Goal: Task Accomplishment & Management: Manage account settings

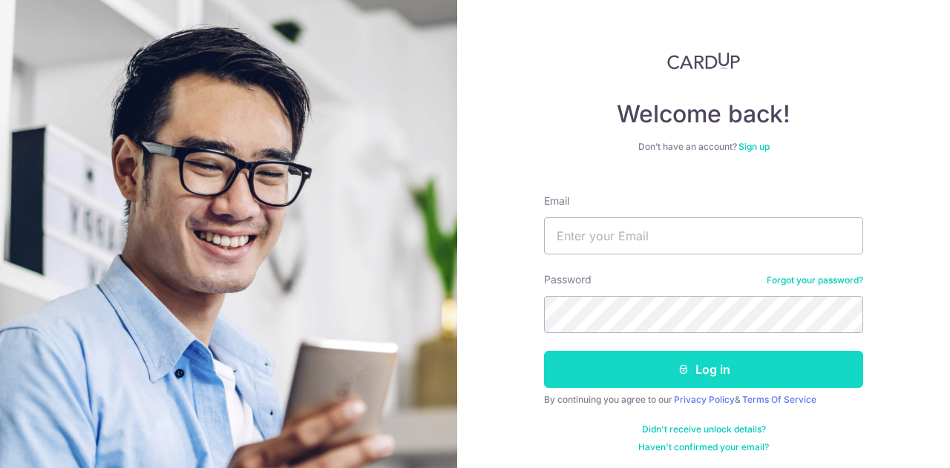
type input "[EMAIL_ADDRESS][DOMAIN_NAME]"
click at [717, 367] on button "Log in" at bounding box center [703, 369] width 319 height 37
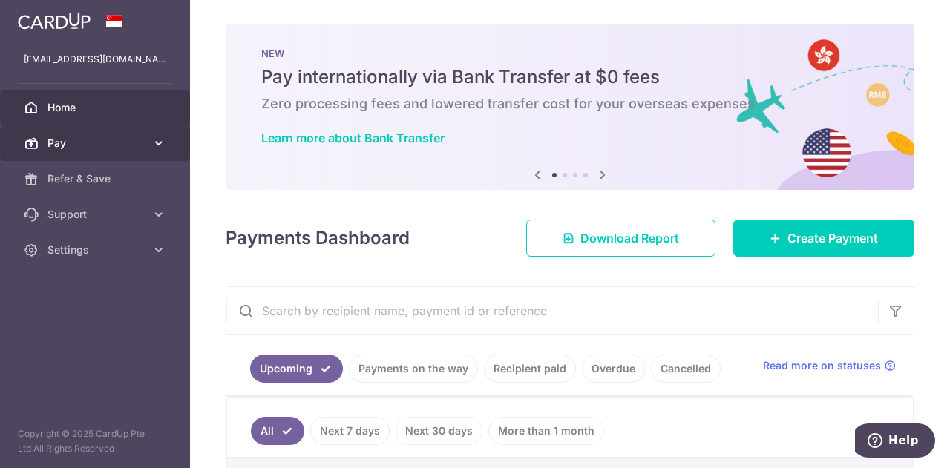
click at [114, 147] on span "Pay" at bounding box center [96, 143] width 98 height 15
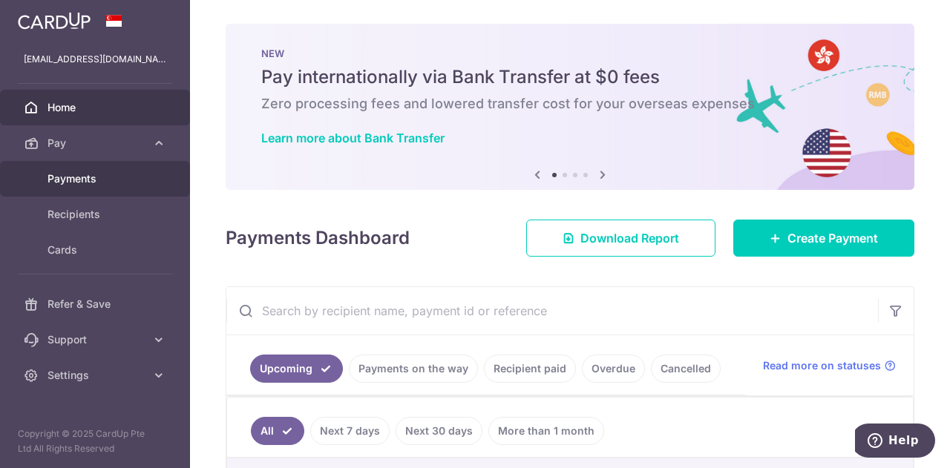
click at [93, 174] on body "leowkoksiangleslie@gmail.com Home Pay Payments Recipients Cards Refer & Save Su…" at bounding box center [475, 234] width 950 height 468
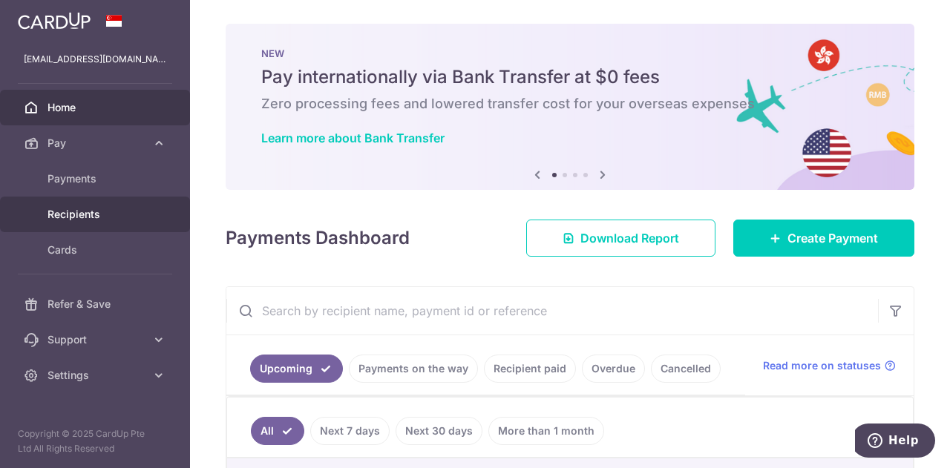
click at [95, 216] on span "Recipients" at bounding box center [96, 214] width 98 height 15
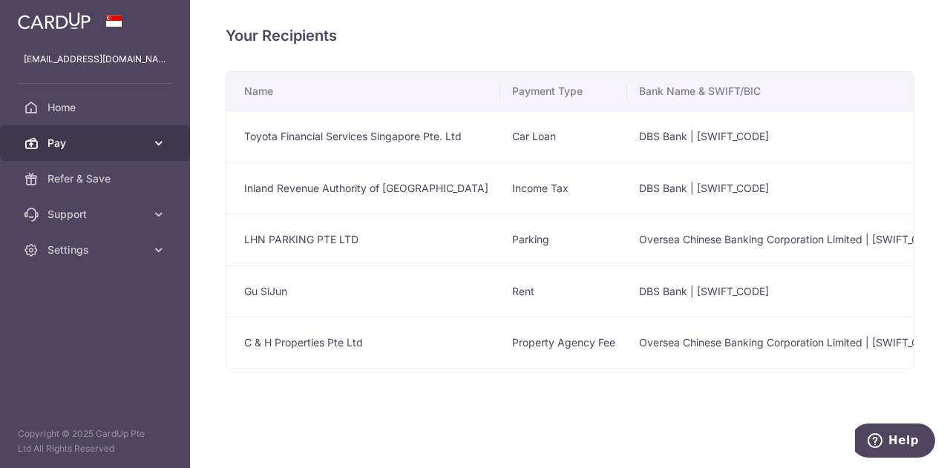
click at [72, 145] on span "Pay" at bounding box center [96, 143] width 98 height 15
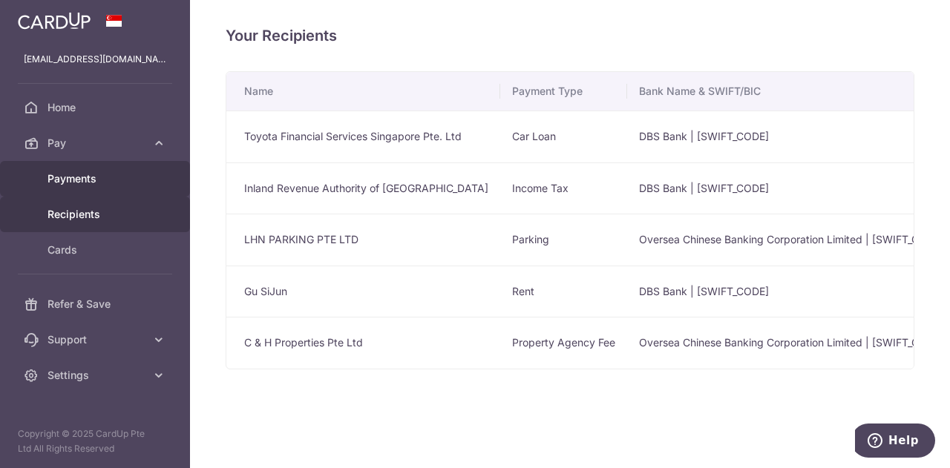
click at [76, 177] on span "Payments" at bounding box center [96, 178] width 98 height 15
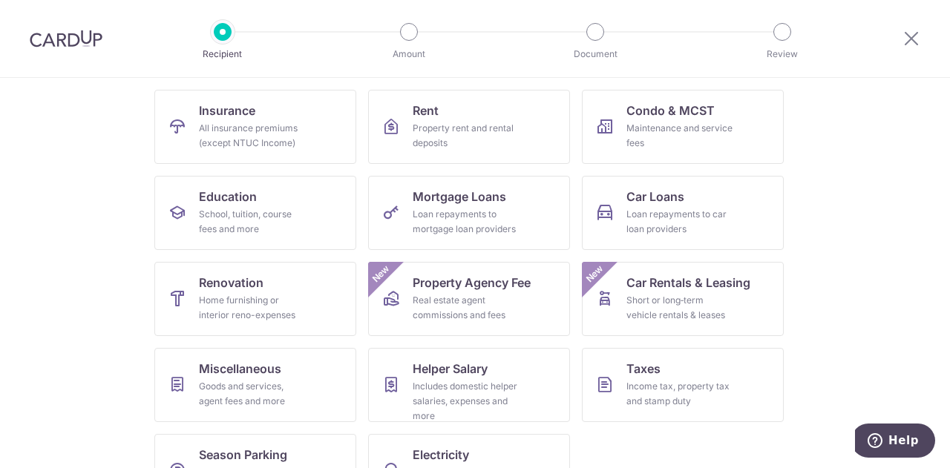
scroll to position [120, 0]
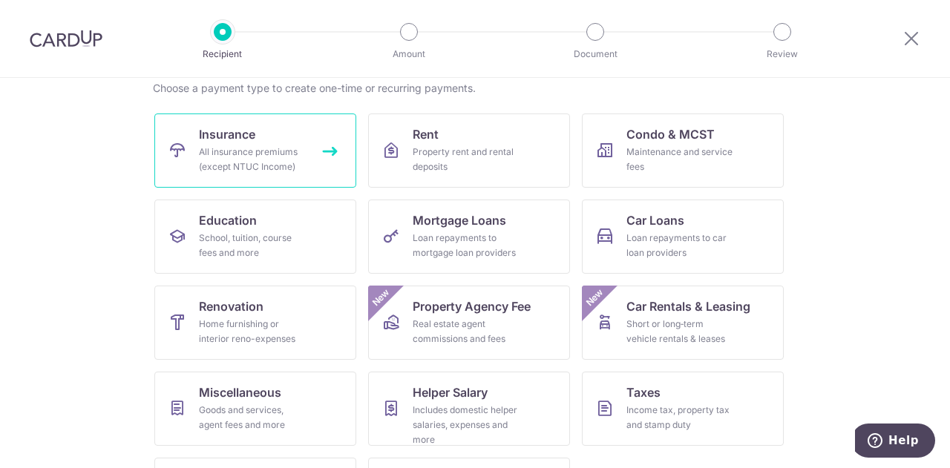
click at [229, 149] on div "All insurance premiums (except NTUC Income)" at bounding box center [252, 160] width 107 height 30
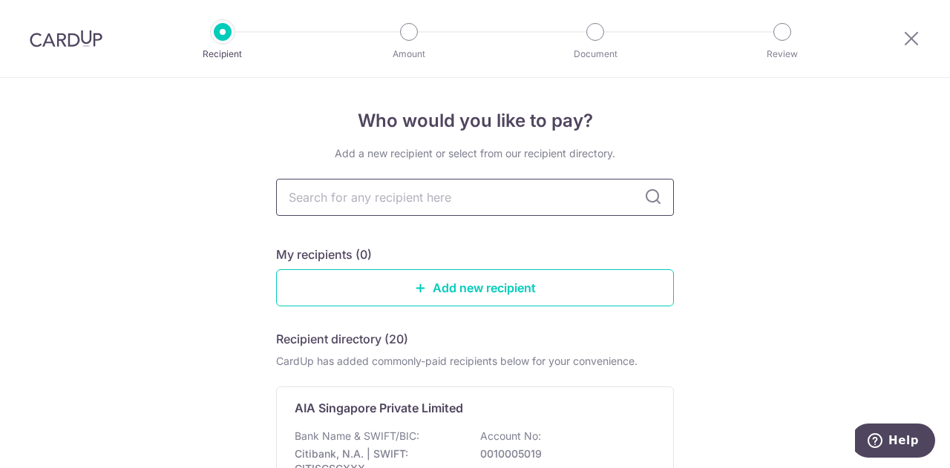
click at [476, 203] on input "text" at bounding box center [475, 197] width 398 height 37
type input "Gre"
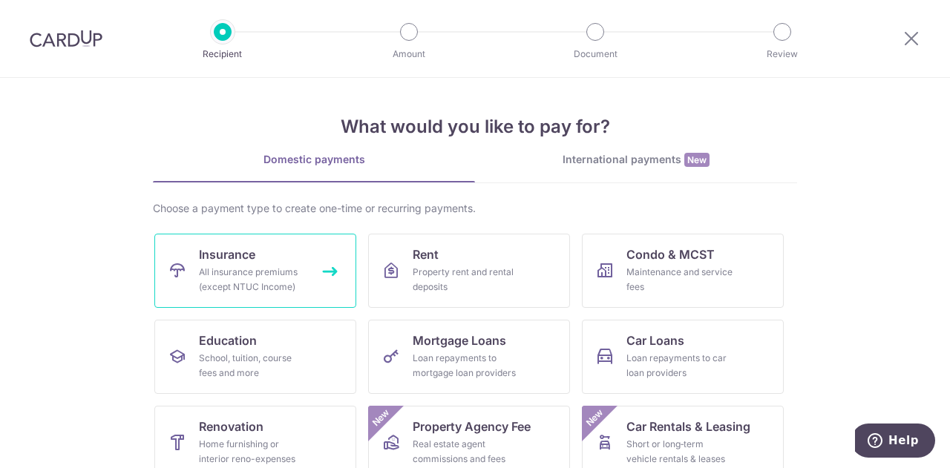
click at [230, 272] on div "All insurance premiums (except NTUC Income)" at bounding box center [252, 280] width 107 height 30
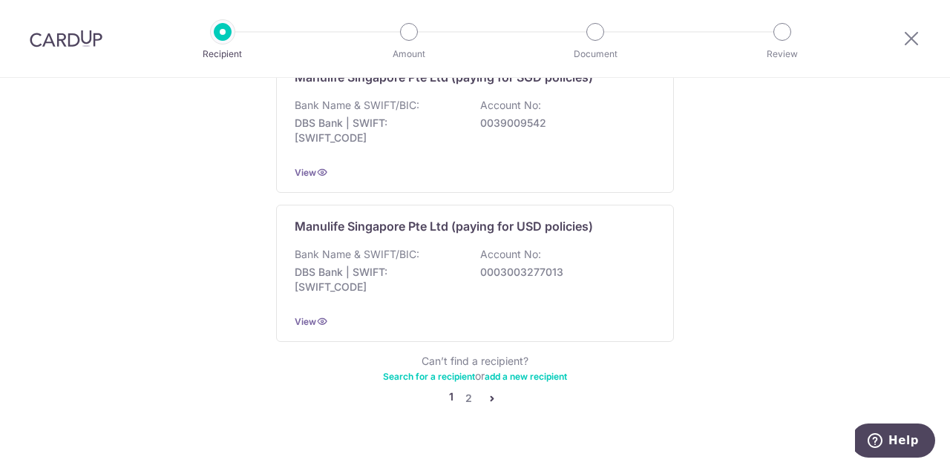
scroll to position [1549, 0]
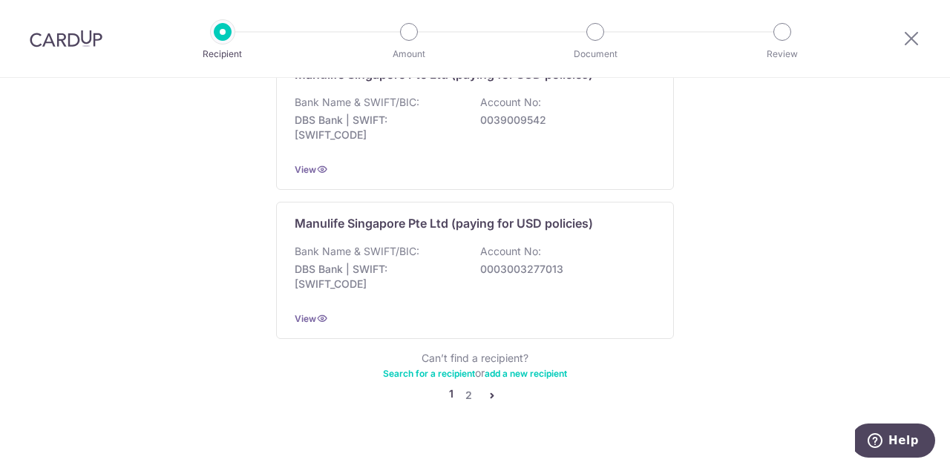
click at [486, 390] on icon "pager" at bounding box center [492, 396] width 12 height 12
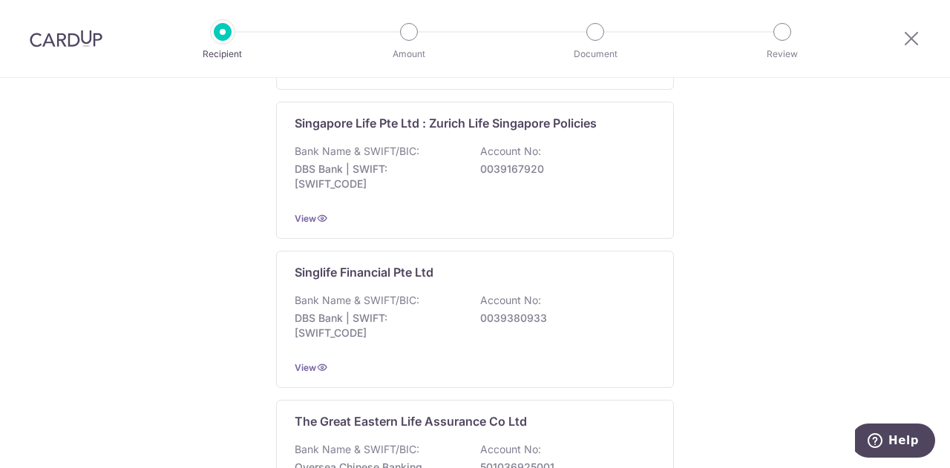
scroll to position [1336, 0]
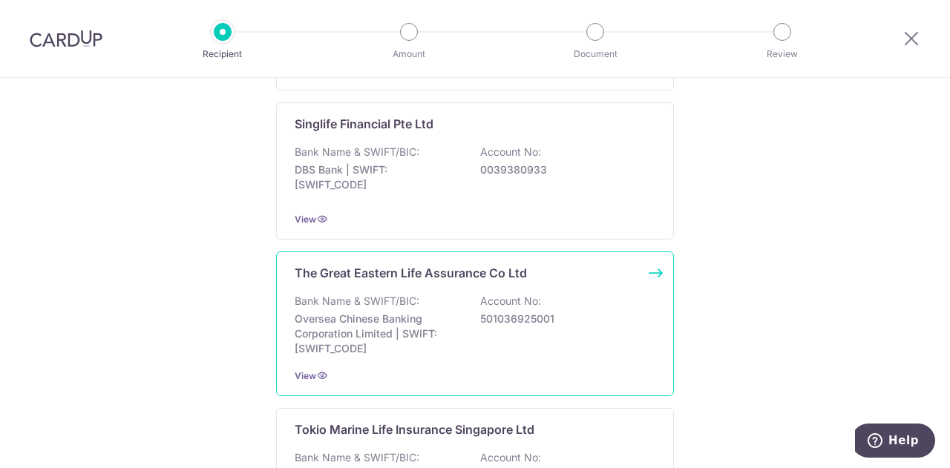
click at [337, 312] on p "Oversea Chinese Banking Corporation Limited | SWIFT: OCBCSGSGXXX" at bounding box center [378, 334] width 166 height 45
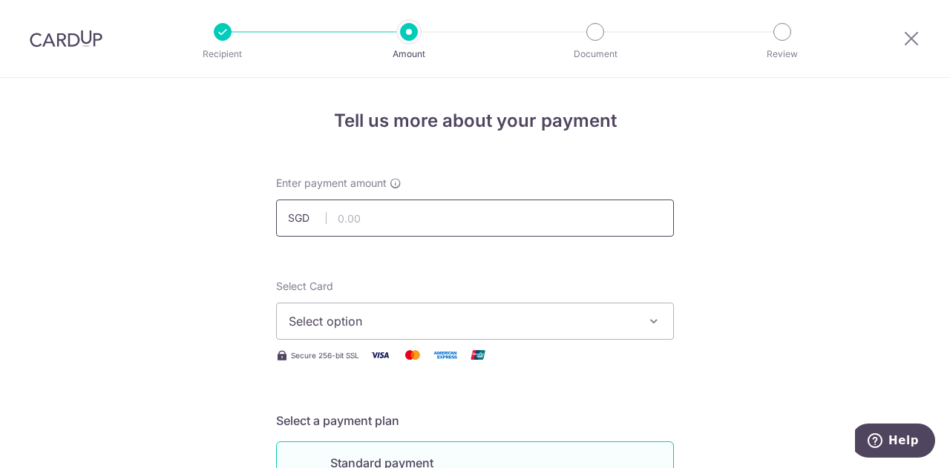
click at [403, 210] on input "text" at bounding box center [475, 218] width 398 height 37
type input "375.00"
click at [393, 315] on span "Select option" at bounding box center [462, 321] width 346 height 18
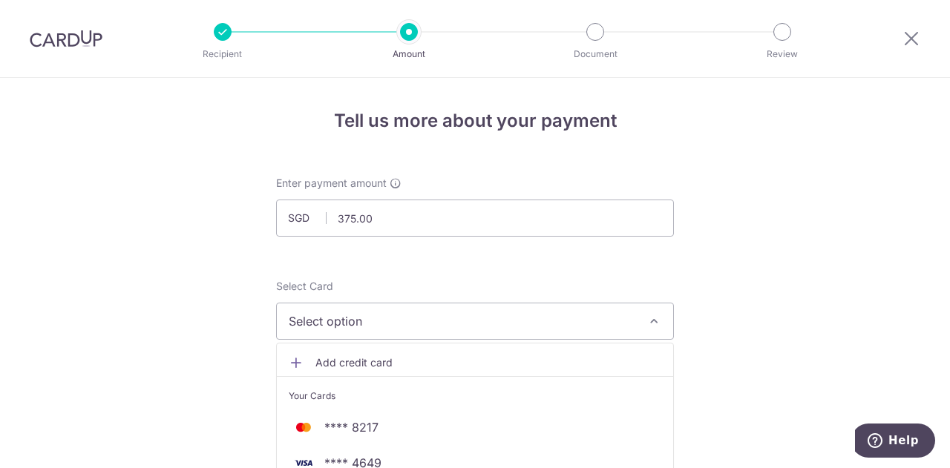
scroll to position [148, 0]
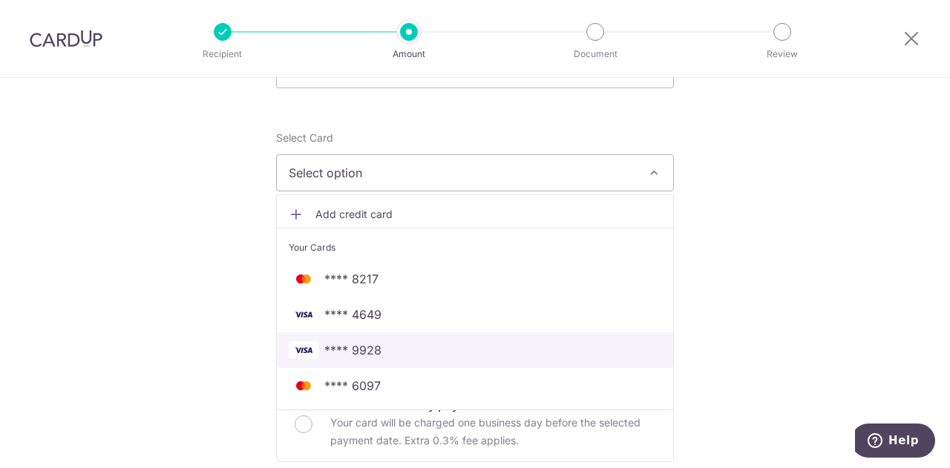
click at [365, 347] on span "**** 9928" at bounding box center [352, 350] width 57 height 18
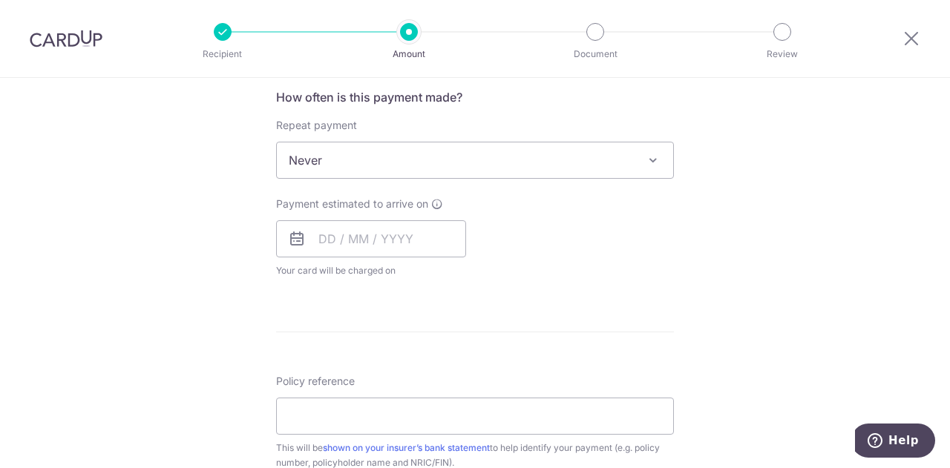
scroll to position [594, 0]
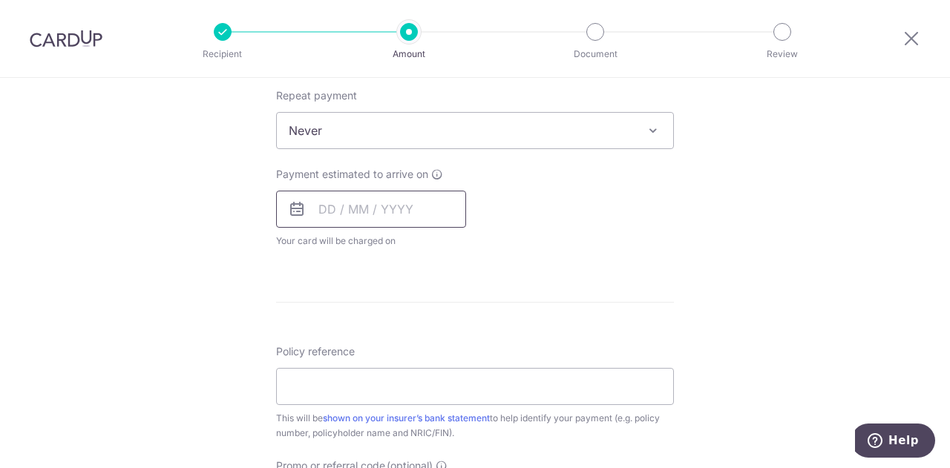
click at [338, 210] on input "text" at bounding box center [371, 209] width 190 height 37
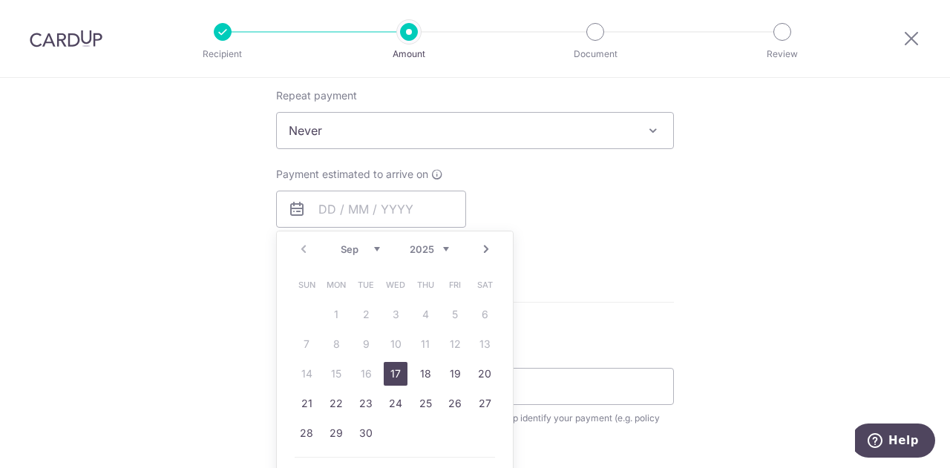
click at [396, 375] on link "17" at bounding box center [396, 374] width 24 height 24
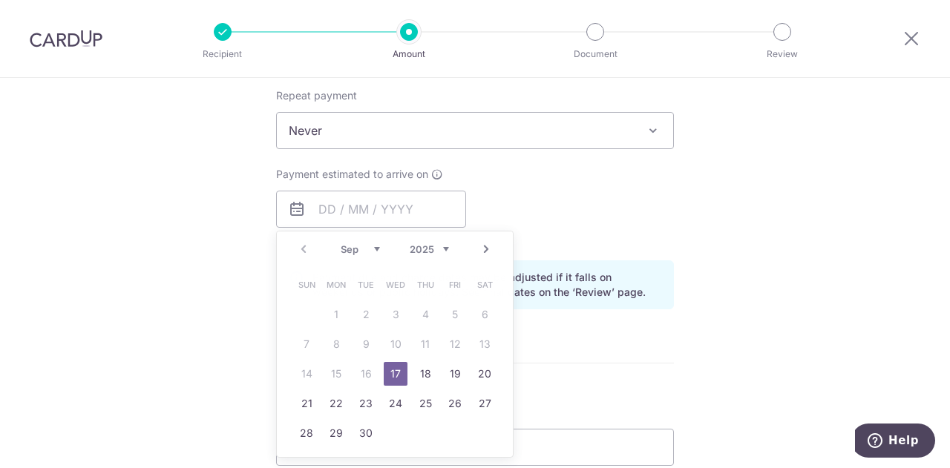
type input "[DATE]"
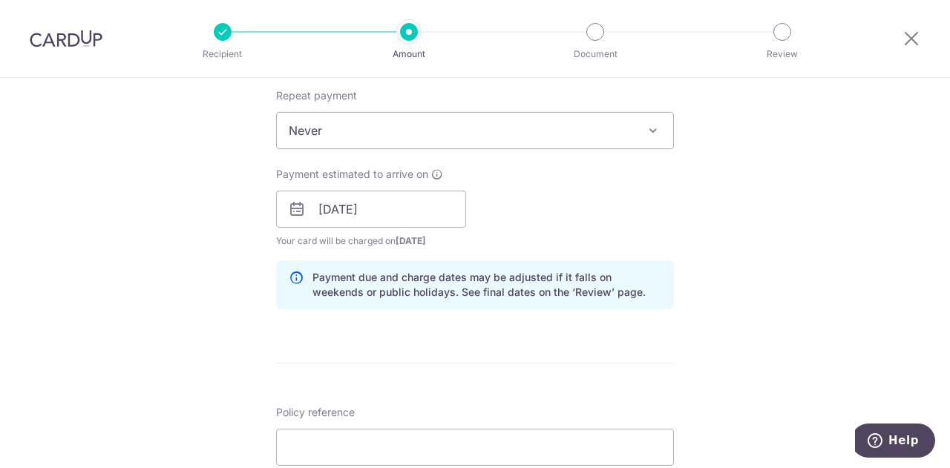
scroll to position [668, 0]
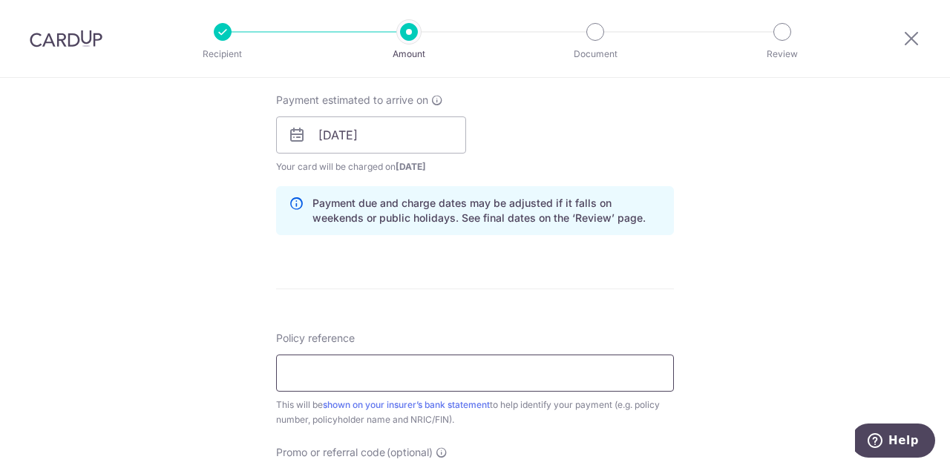
click at [329, 376] on input "Policy reference" at bounding box center [475, 373] width 398 height 37
type input "024918183-8 LEOWKOKSIANG"
click at [793, 326] on div "Tell us more about your payment Enter payment amount SGD 375.00 375.00 Select C…" at bounding box center [475, 111] width 950 height 1403
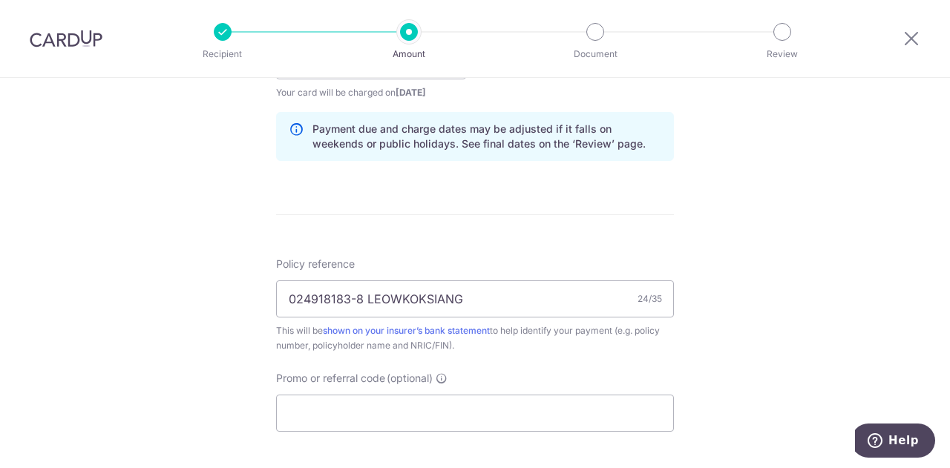
scroll to position [1009, 0]
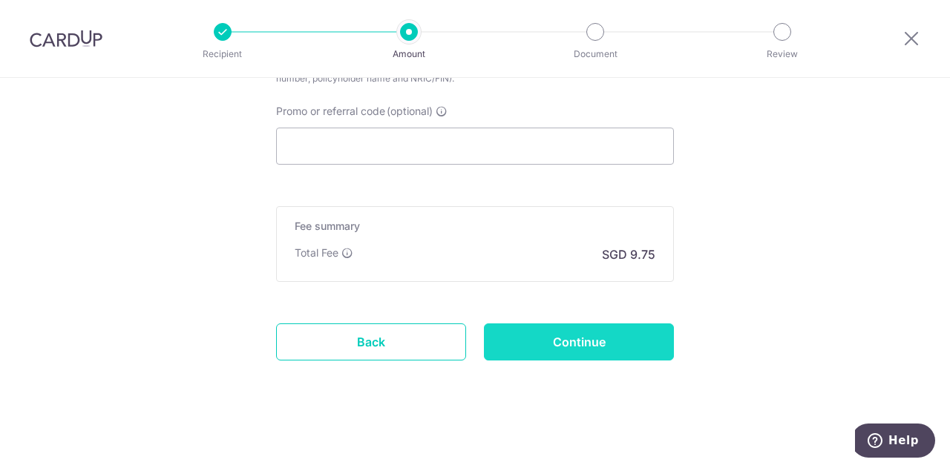
click at [577, 336] on input "Continue" at bounding box center [579, 342] width 190 height 37
type input "Create Schedule"
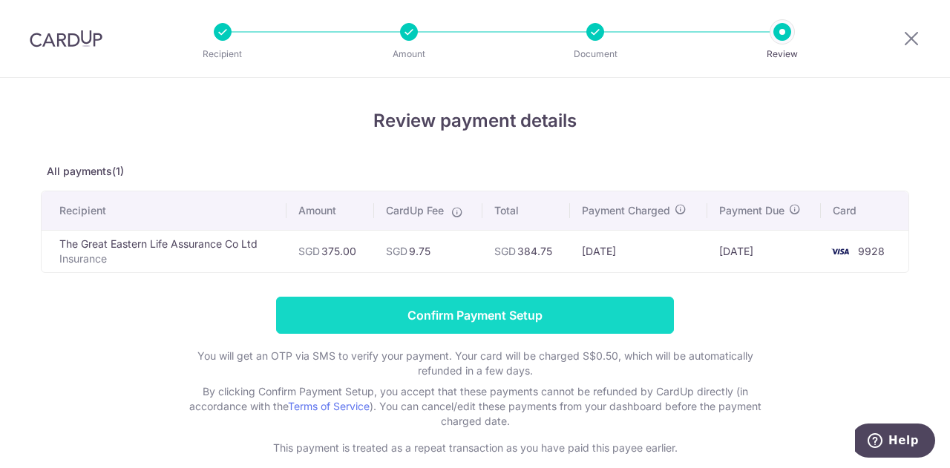
click at [450, 310] on input "Confirm Payment Setup" at bounding box center [475, 315] width 398 height 37
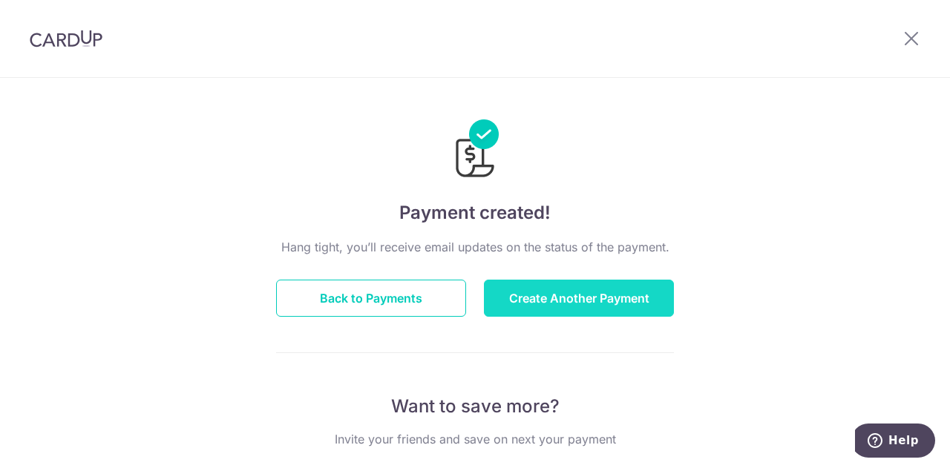
click at [564, 295] on button "Create Another Payment" at bounding box center [579, 298] width 190 height 37
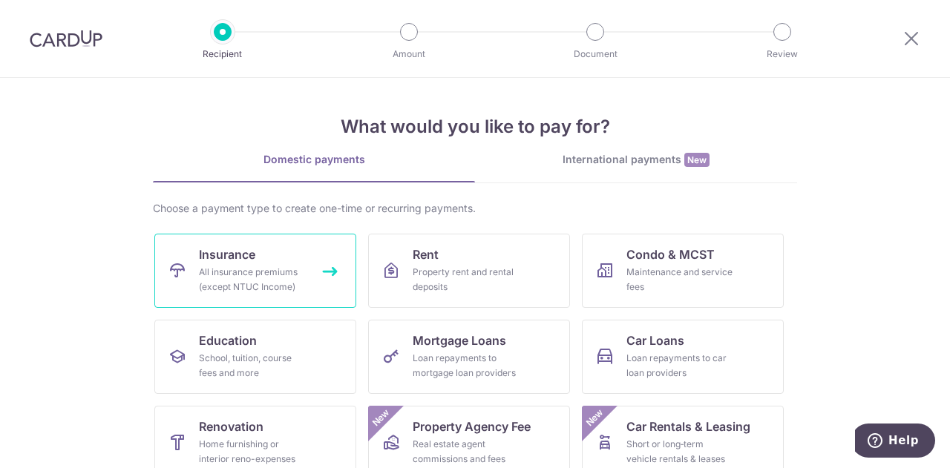
click at [257, 274] on div "All insurance premiums (except NTUC Income)" at bounding box center [252, 280] width 107 height 30
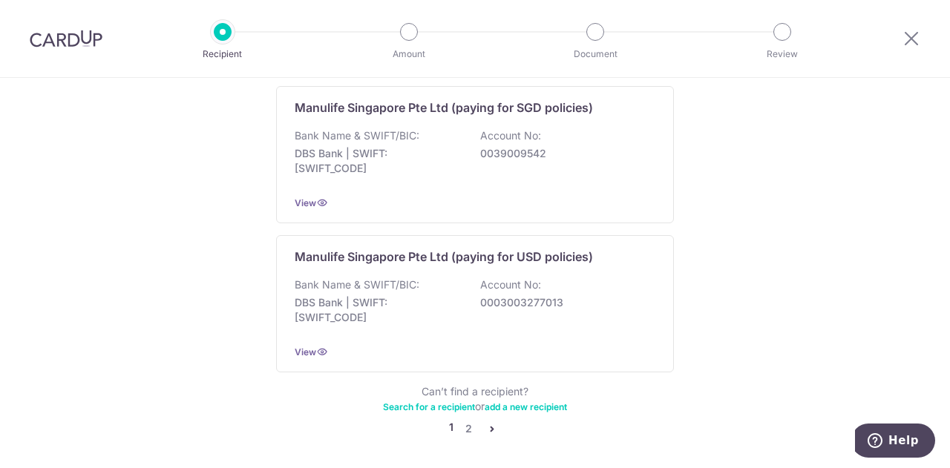
scroll to position [1549, 0]
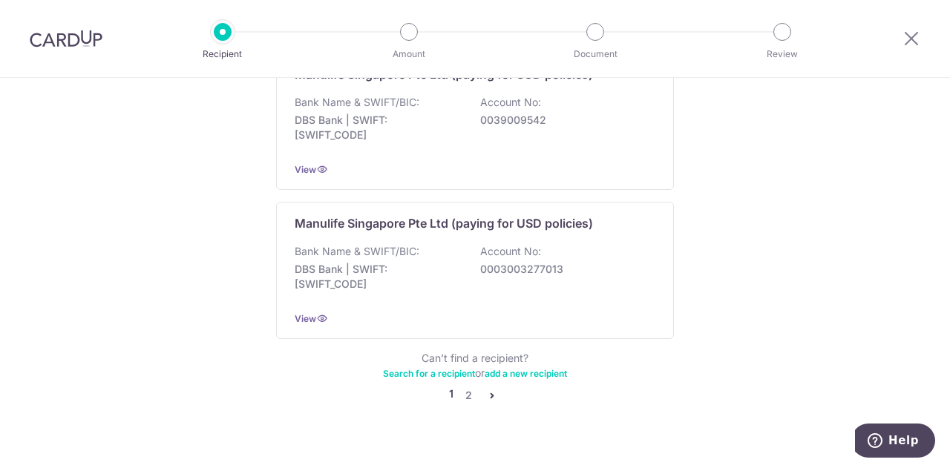
click at [489, 390] on icon "pager" at bounding box center [492, 396] width 12 height 12
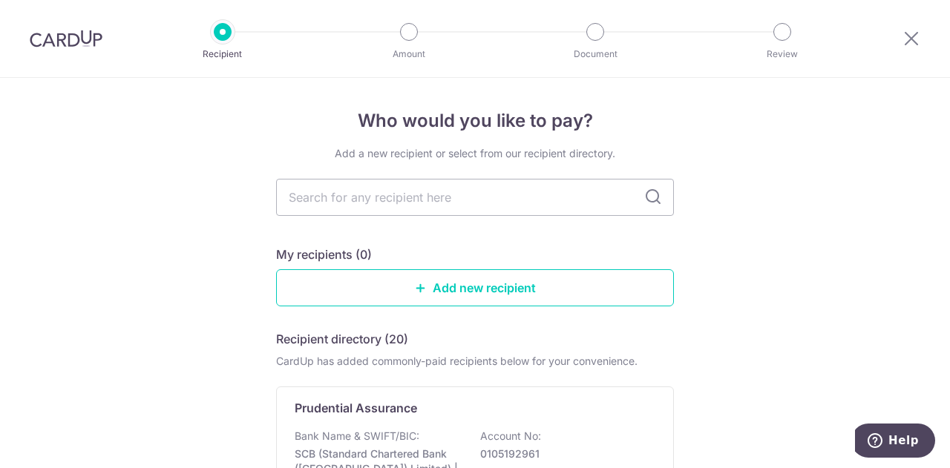
scroll to position [223, 0]
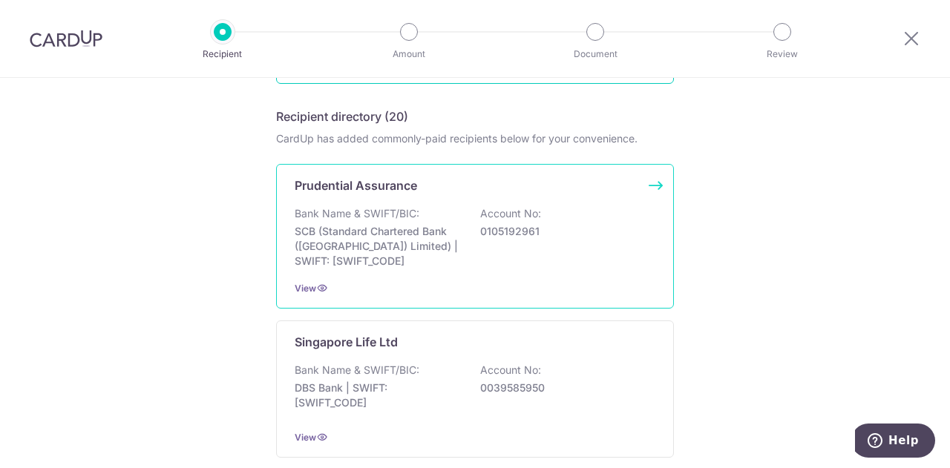
click at [428, 229] on p "SCB (Standard Chartered Bank ([GEOGRAPHIC_DATA]) Limited) | SWIFT: [SWIFT_CODE]" at bounding box center [378, 246] width 166 height 45
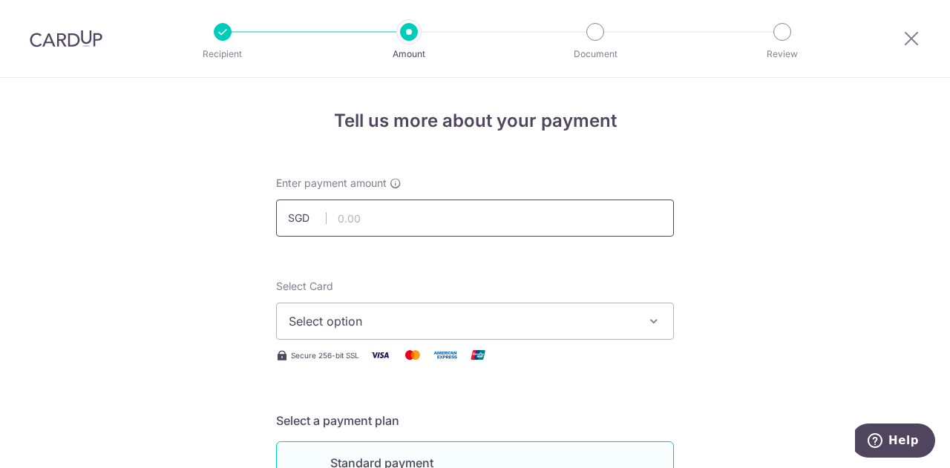
click at [428, 214] on input "text" at bounding box center [475, 218] width 398 height 37
type input "200.00"
click at [439, 324] on span "Select option" at bounding box center [462, 321] width 346 height 18
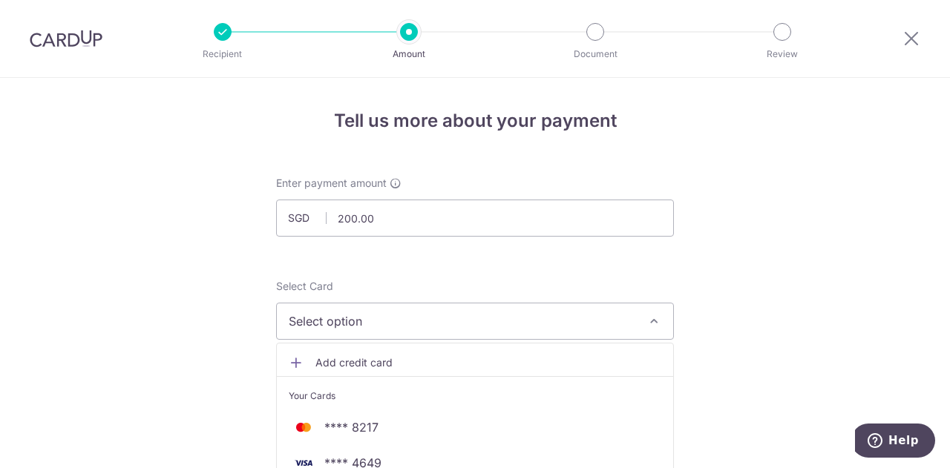
scroll to position [148, 0]
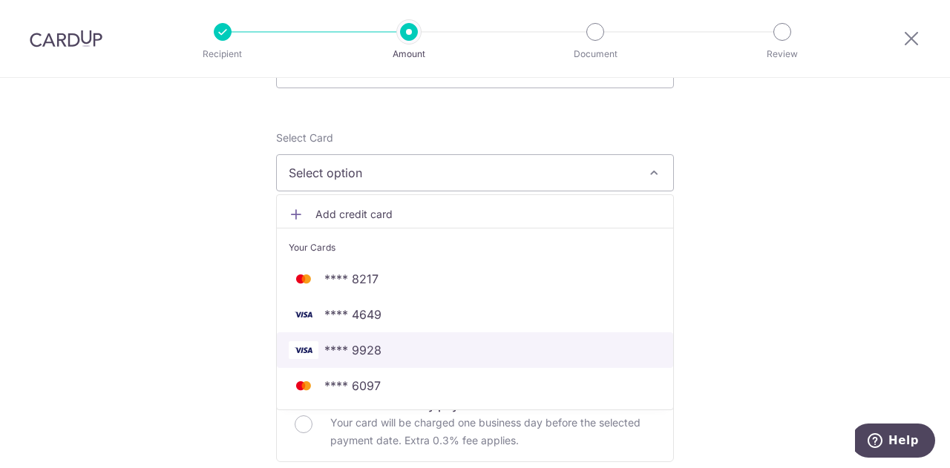
drag, startPoint x: 381, startPoint y: 348, endPoint x: 361, endPoint y: 341, distance: 21.4
click at [381, 348] on span "**** 9928" at bounding box center [475, 350] width 373 height 18
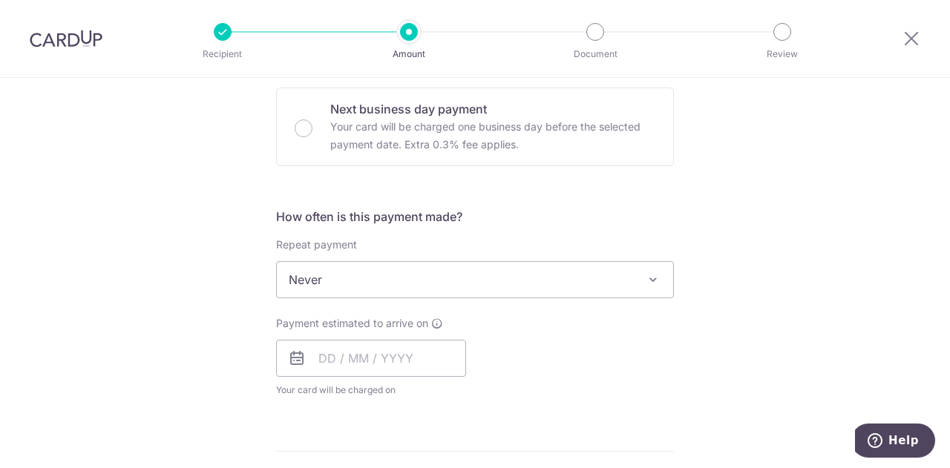
scroll to position [445, 0]
click at [384, 363] on input "text" at bounding box center [371, 357] width 190 height 37
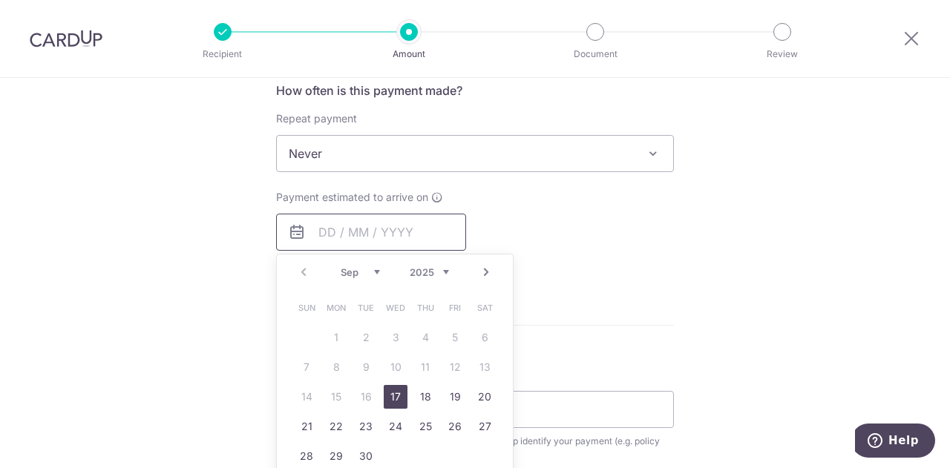
scroll to position [594, 0]
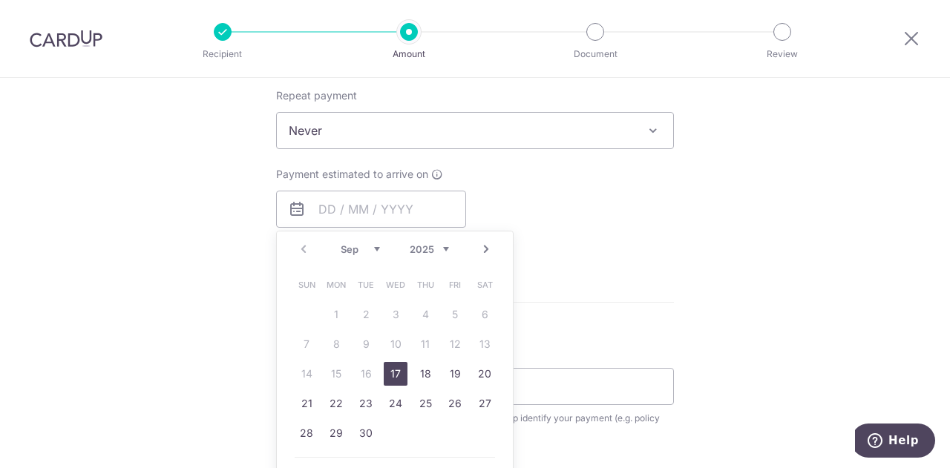
click at [398, 370] on link "17" at bounding box center [396, 374] width 24 height 24
type input "17/09/2025"
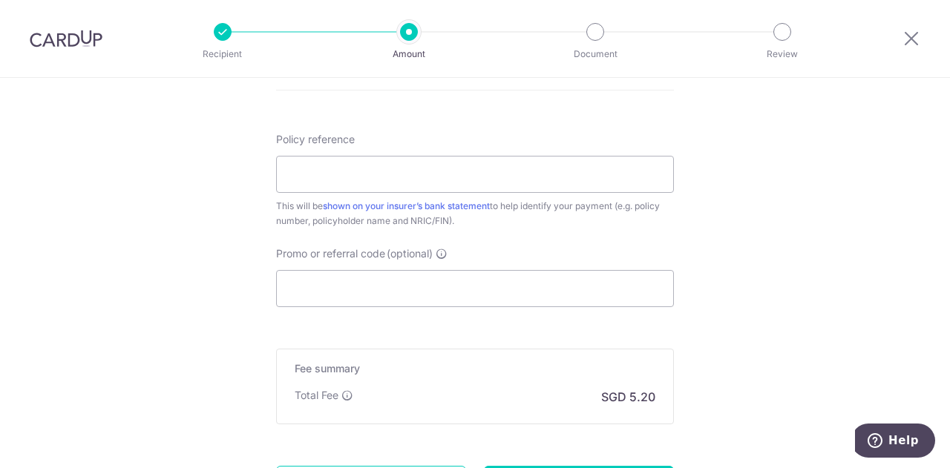
scroll to position [890, 0]
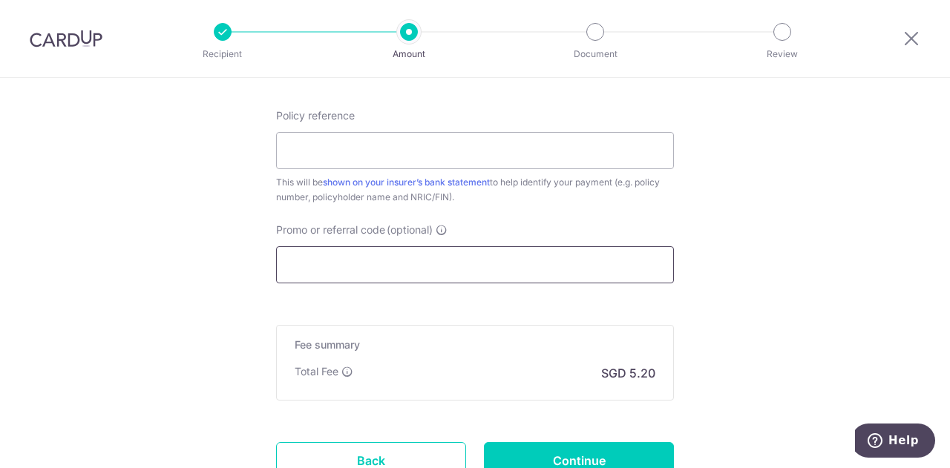
click at [313, 255] on input "Promo or referral code (optional)" at bounding box center [475, 264] width 398 height 37
click at [302, 160] on input "Policy reference" at bounding box center [475, 150] width 398 height 37
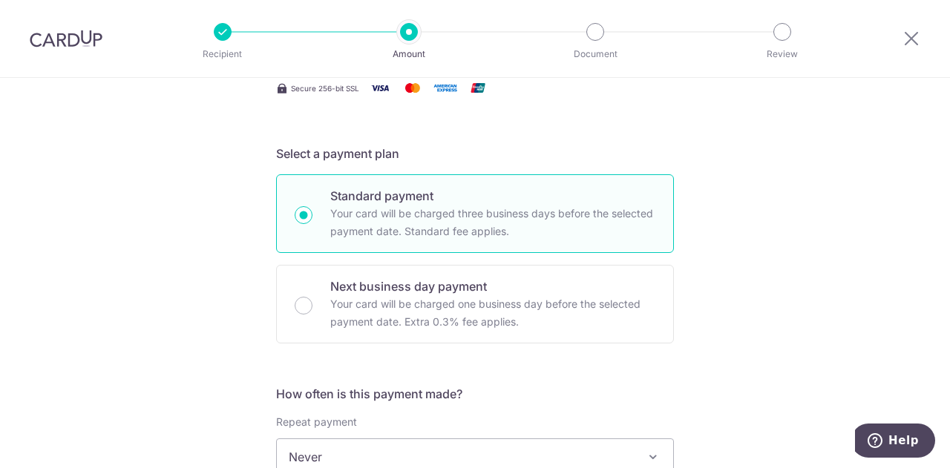
scroll to position [45, 0]
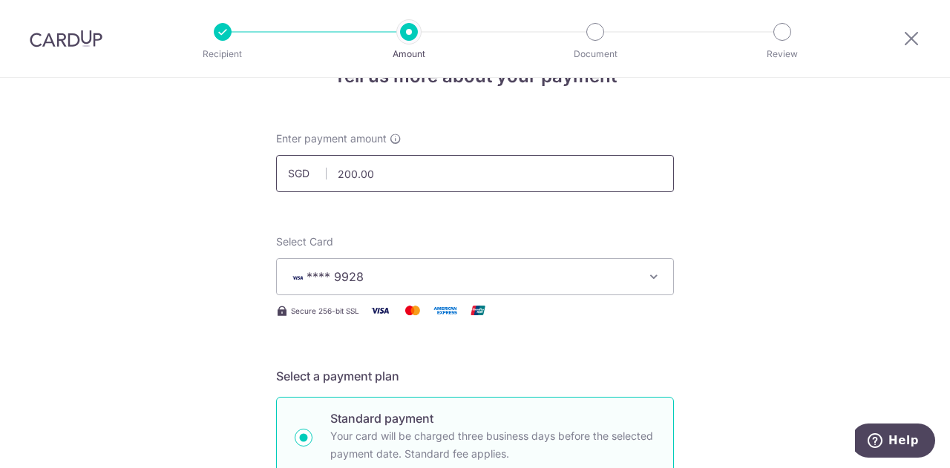
type input "70915339 WUZHUOTONG"
drag, startPoint x: 380, startPoint y: 174, endPoint x: 197, endPoint y: 168, distance: 182.6
type input "321.70"
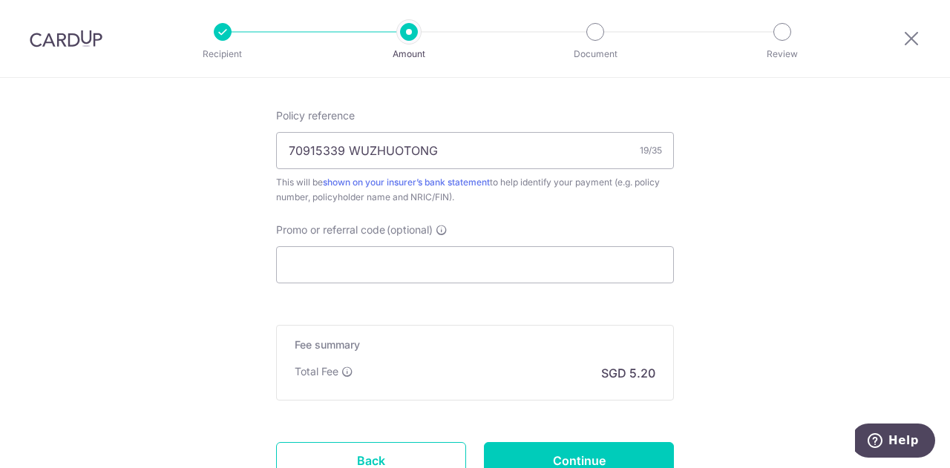
scroll to position [1009, 0]
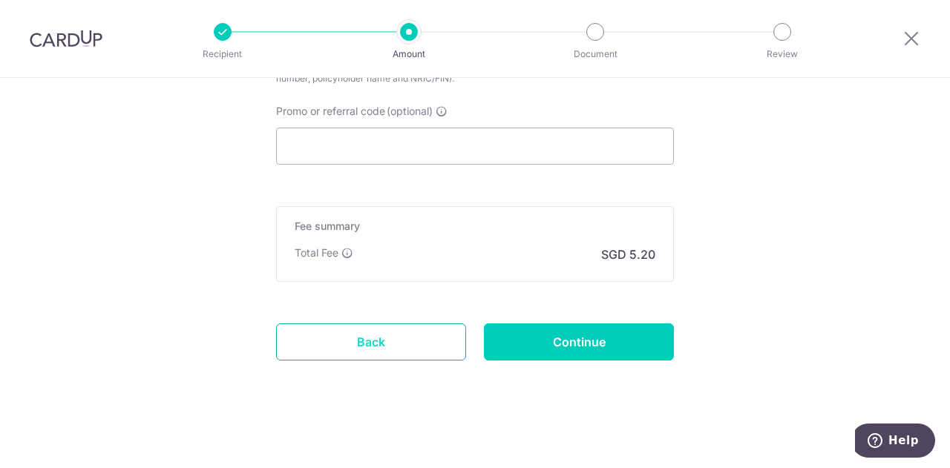
drag, startPoint x: 370, startPoint y: 339, endPoint x: 603, endPoint y: 73, distance: 352.9
click at [370, 339] on link "Back" at bounding box center [371, 342] width 190 height 37
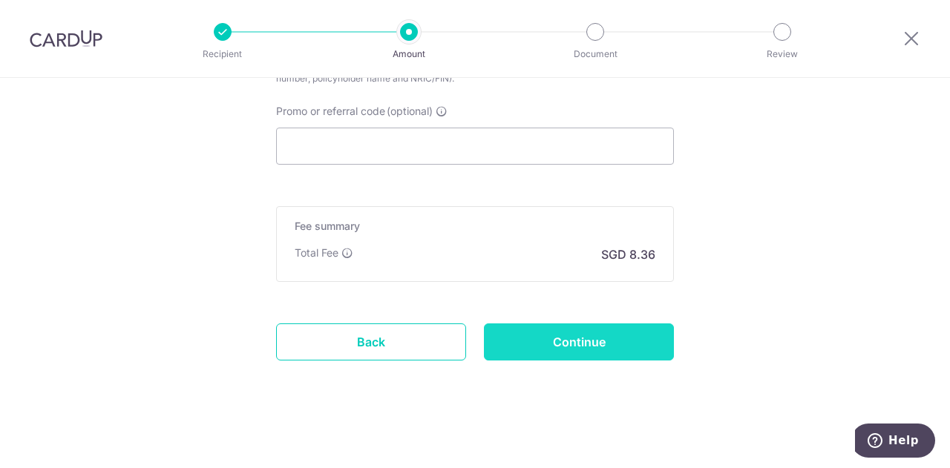
click at [583, 336] on input "Continue" at bounding box center [579, 342] width 190 height 37
type input "Create Schedule"
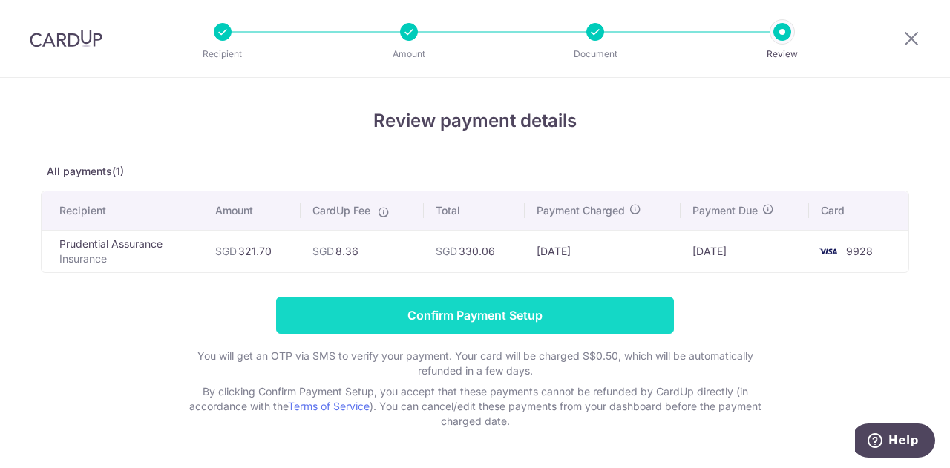
click at [437, 315] on input "Confirm Payment Setup" at bounding box center [475, 315] width 398 height 37
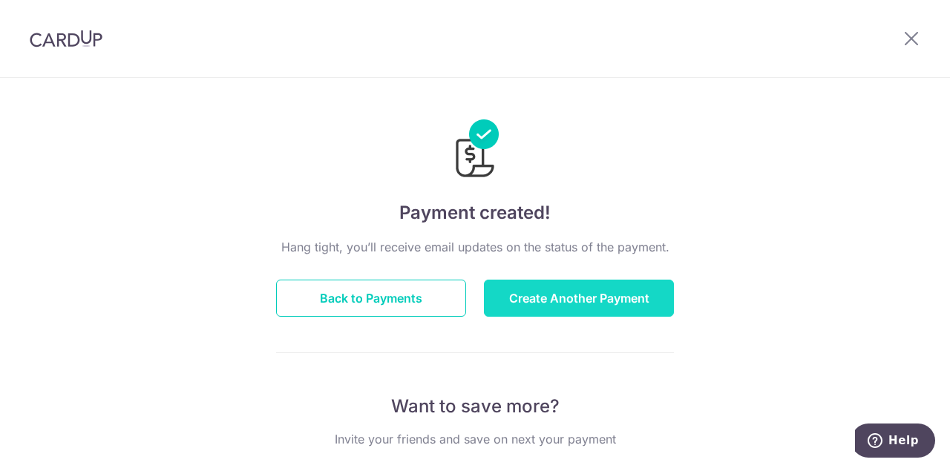
click at [571, 293] on button "Create Another Payment" at bounding box center [579, 298] width 190 height 37
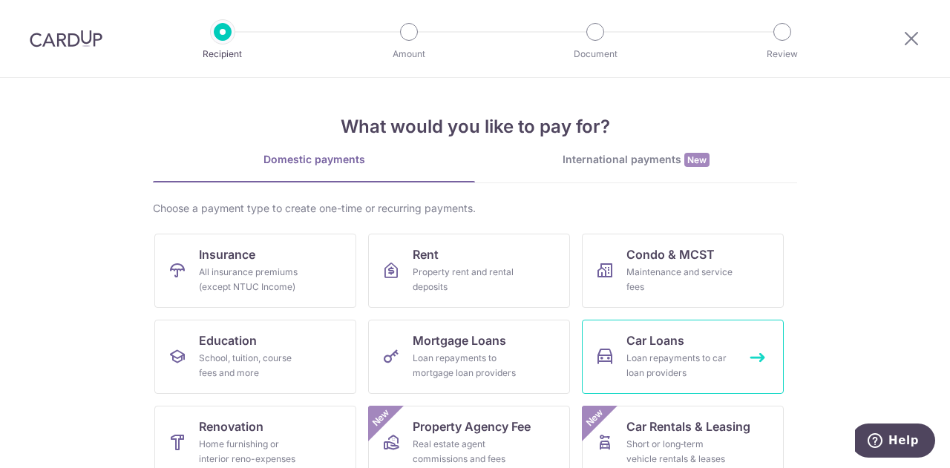
click at [646, 359] on div "Loan repayments to car loan providers" at bounding box center [679, 366] width 107 height 30
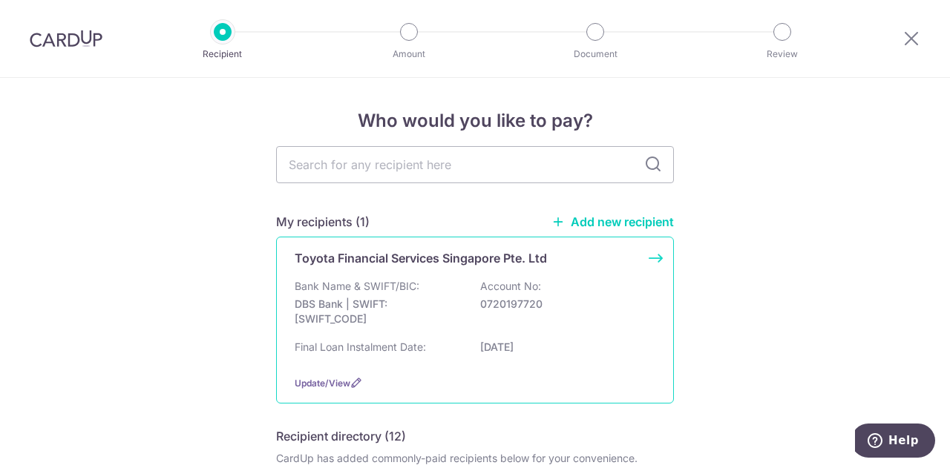
click at [447, 290] on div "Bank Name & SWIFT/BIC: DBS Bank | SWIFT: DBSSSGSGXXX Account No: 0720197720" at bounding box center [475, 306] width 361 height 55
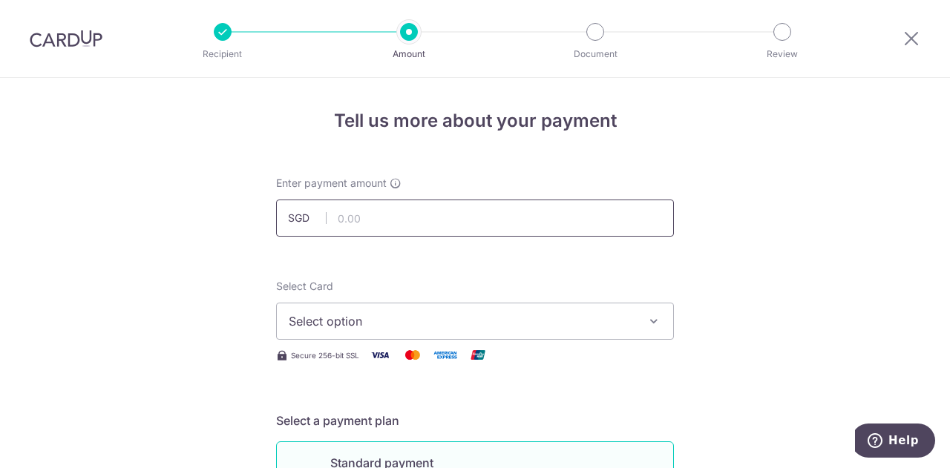
click at [421, 222] on input "text" at bounding box center [475, 218] width 398 height 37
type input "969.00"
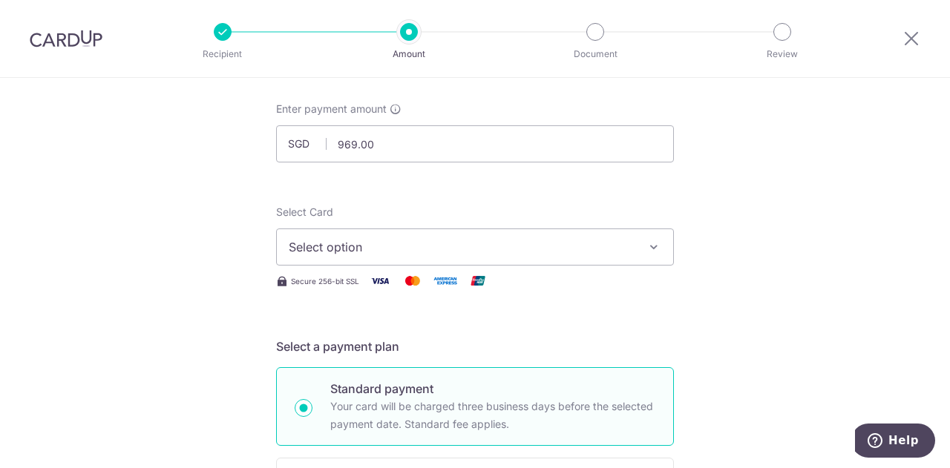
click at [452, 249] on span "Select option" at bounding box center [462, 247] width 346 height 18
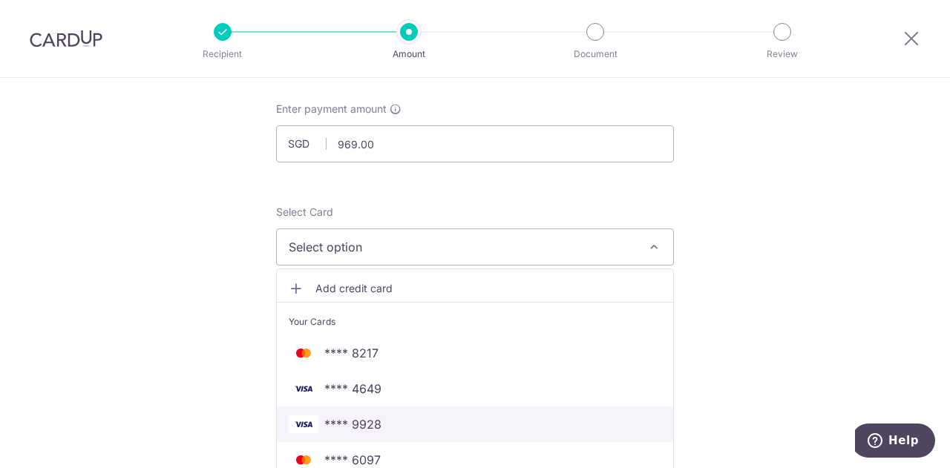
click at [371, 421] on span "**** 9928" at bounding box center [352, 425] width 57 height 18
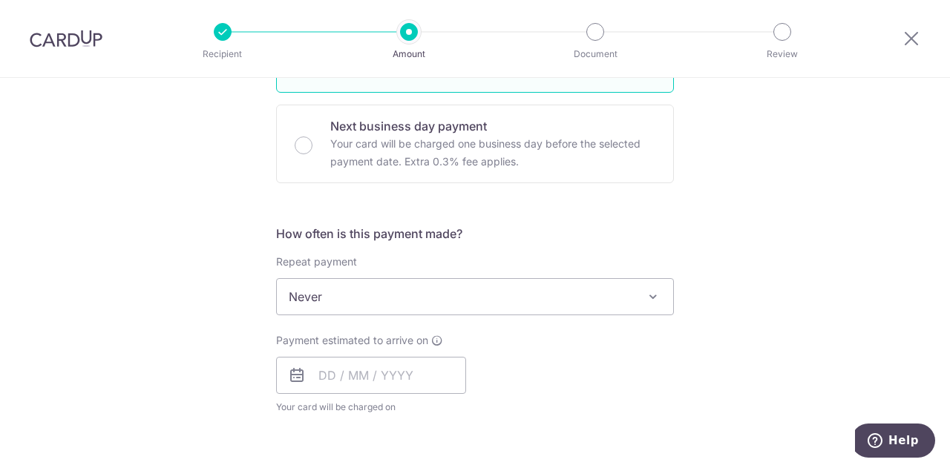
scroll to position [445, 0]
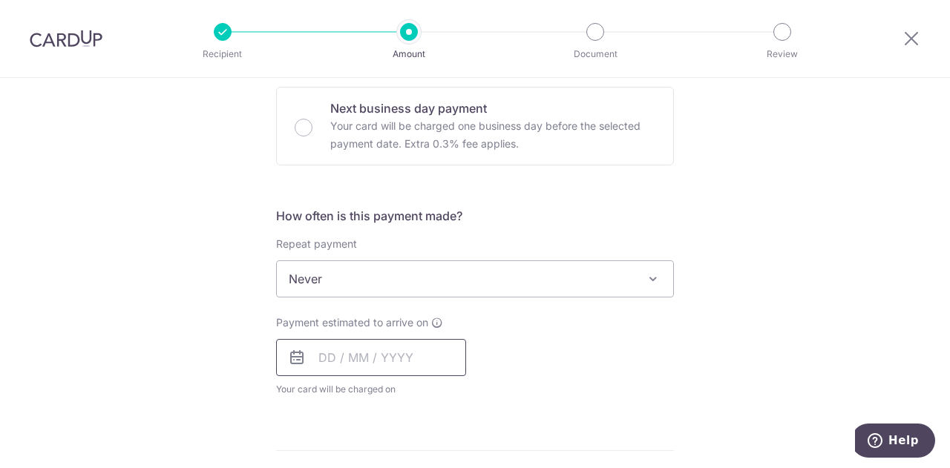
click at [369, 358] on input "text" at bounding box center [371, 357] width 190 height 37
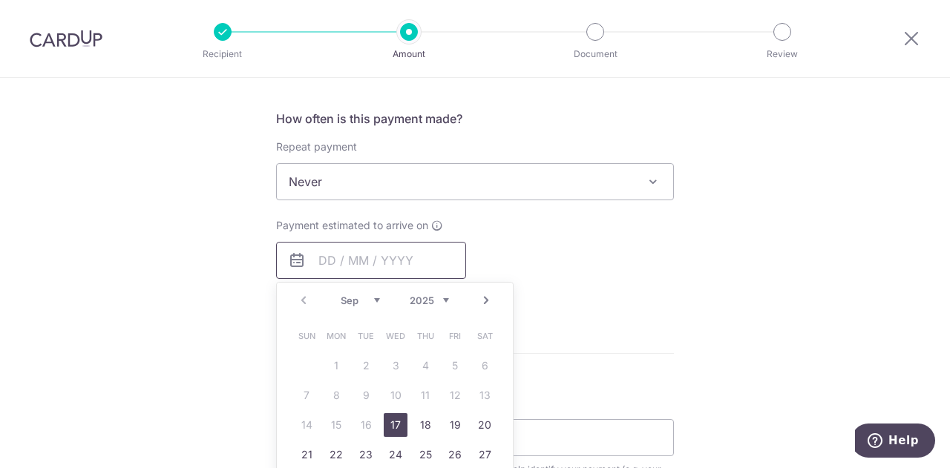
scroll to position [594, 0]
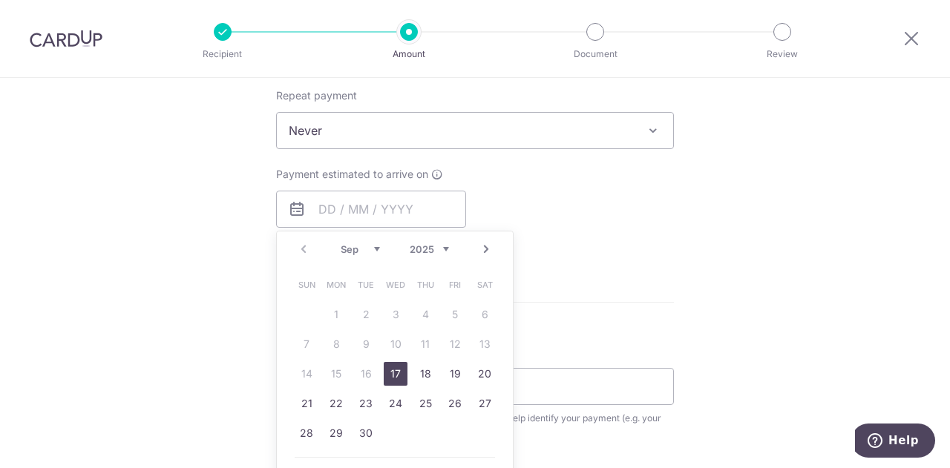
click at [393, 374] on link "17" at bounding box center [396, 374] width 24 height 24
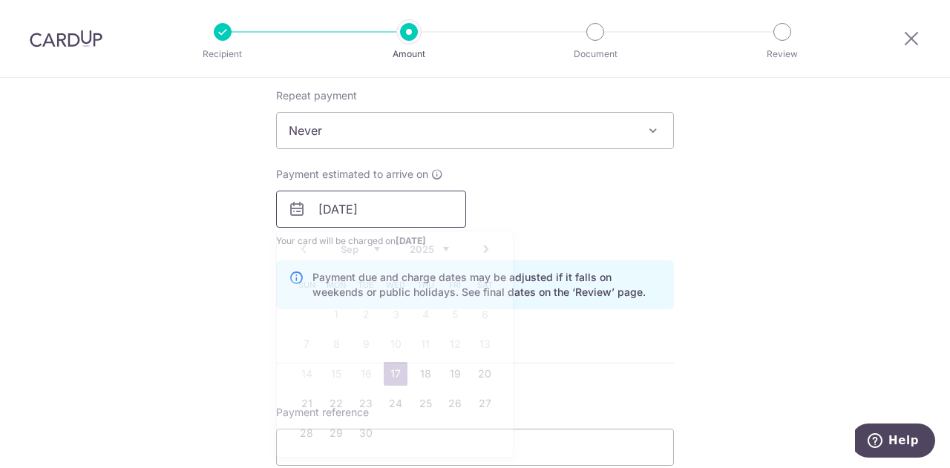
click at [384, 208] on input "[DATE]" at bounding box center [371, 209] width 190 height 37
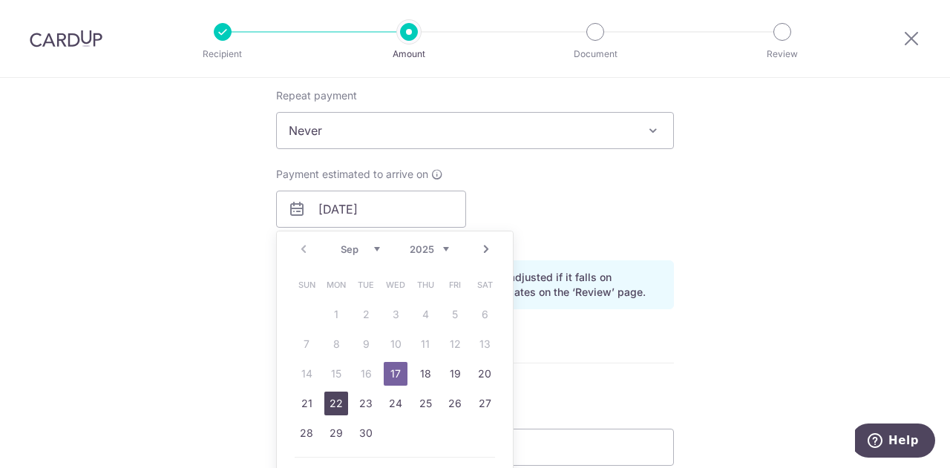
click at [333, 405] on link "22" at bounding box center [336, 404] width 24 height 24
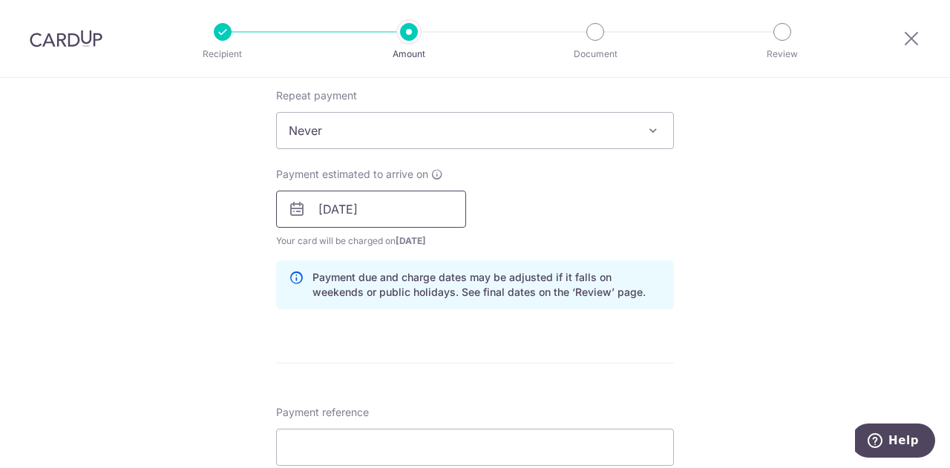
click at [358, 209] on input "22/09/2025" at bounding box center [371, 209] width 190 height 37
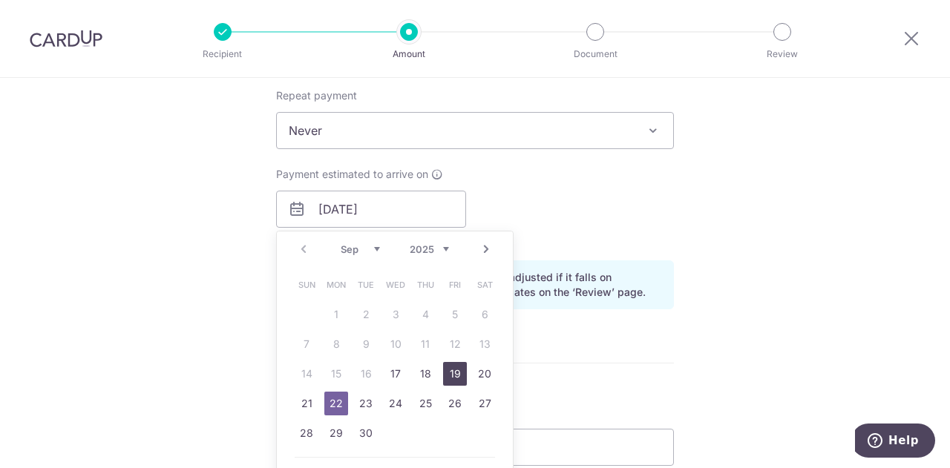
click at [453, 378] on link "19" at bounding box center [455, 374] width 24 height 24
type input "[DATE]"
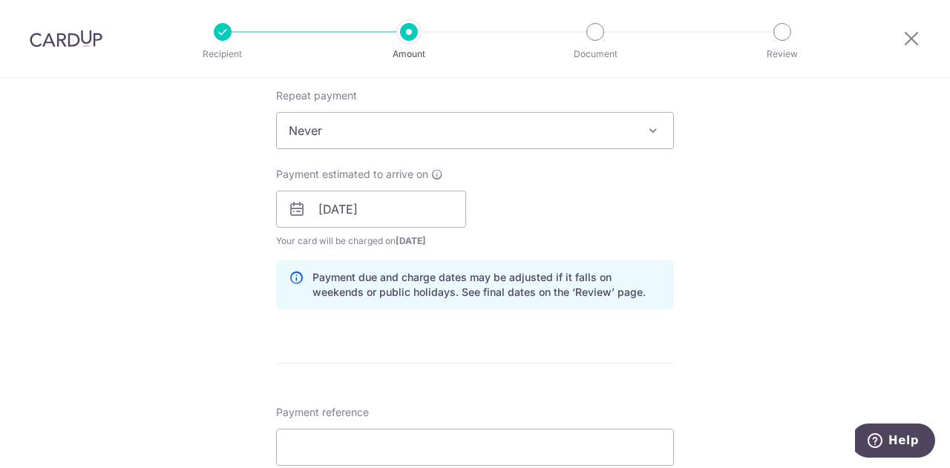
click at [187, 207] on div "Tell us more about your payment Enter payment amount SGD 969.00 969.00 Select C…" at bounding box center [475, 185] width 950 height 1403
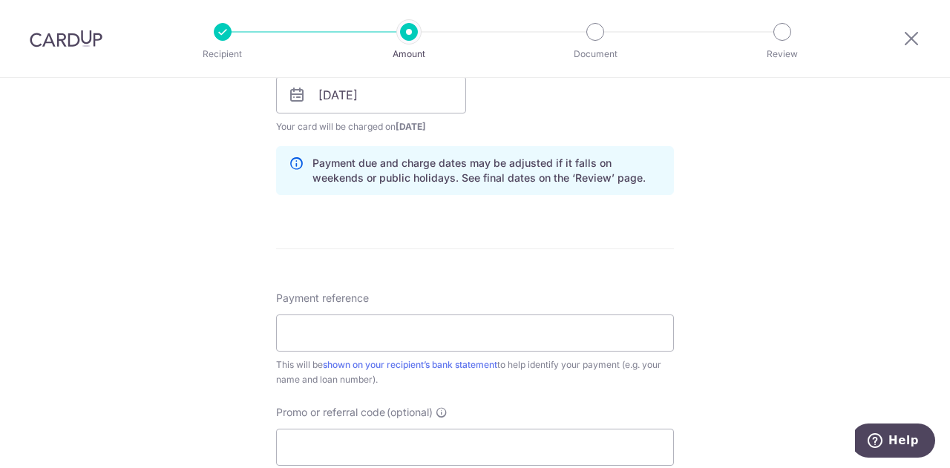
scroll to position [742, 0]
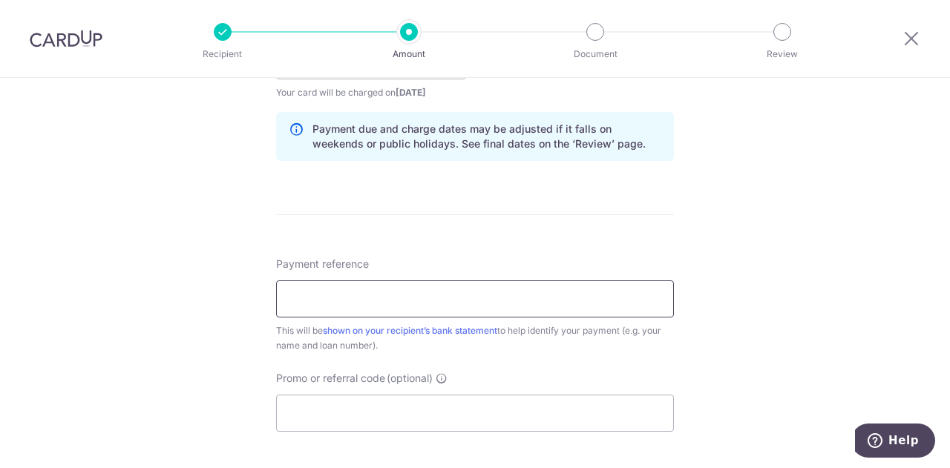
click at [362, 294] on input "Payment reference" at bounding box center [475, 298] width 398 height 37
type input "LEOWKOKSIANG SNC8632S"
click at [767, 225] on div "Tell us more about your payment Enter payment amount SGD 969.00 969.00 Select C…" at bounding box center [475, 37] width 950 height 1403
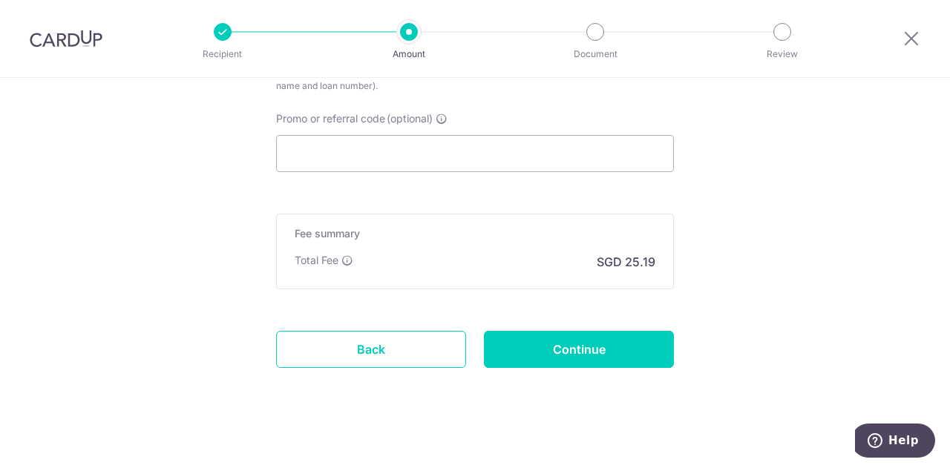
scroll to position [1009, 0]
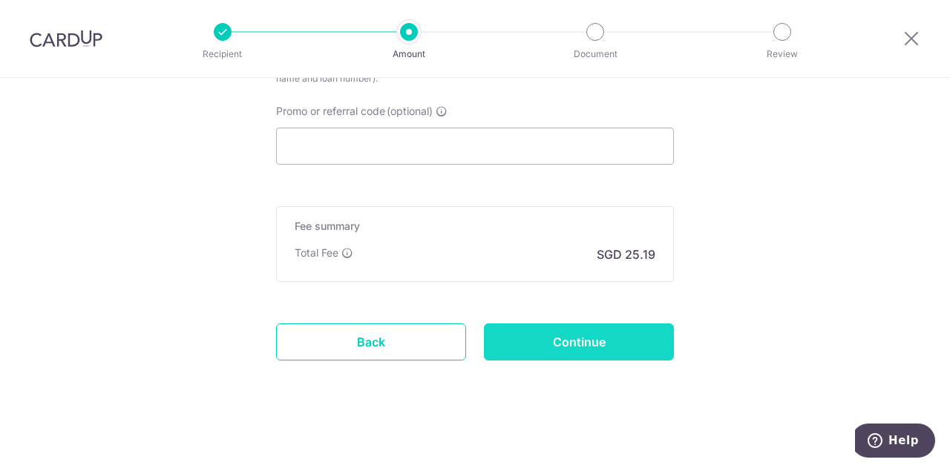
click at [576, 338] on input "Continue" at bounding box center [579, 342] width 190 height 37
type input "Create Schedule"
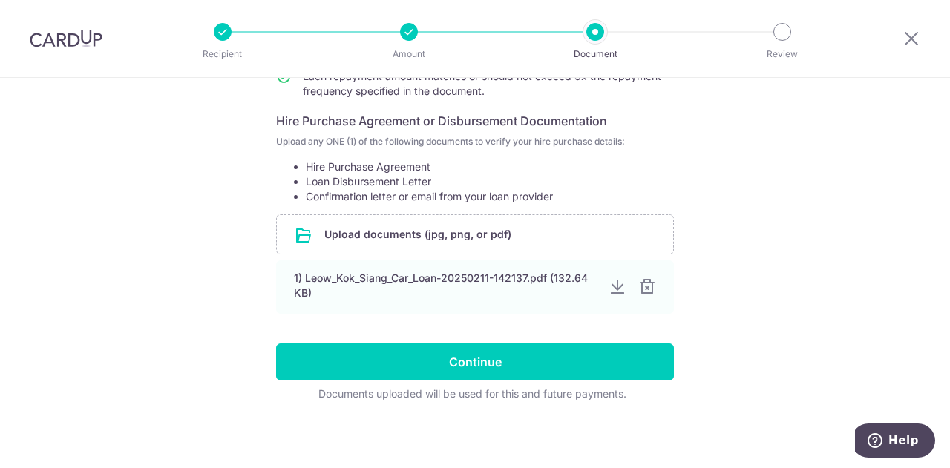
scroll to position [243, 0]
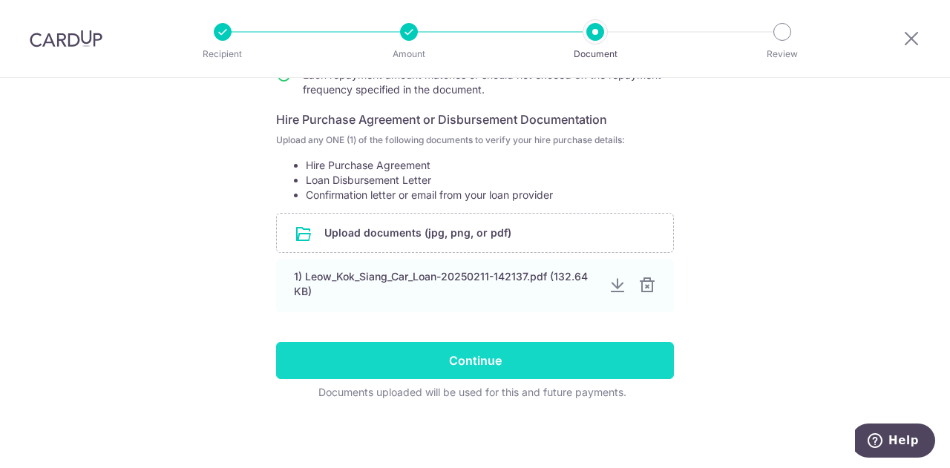
click at [489, 358] on input "Continue" at bounding box center [475, 360] width 398 height 37
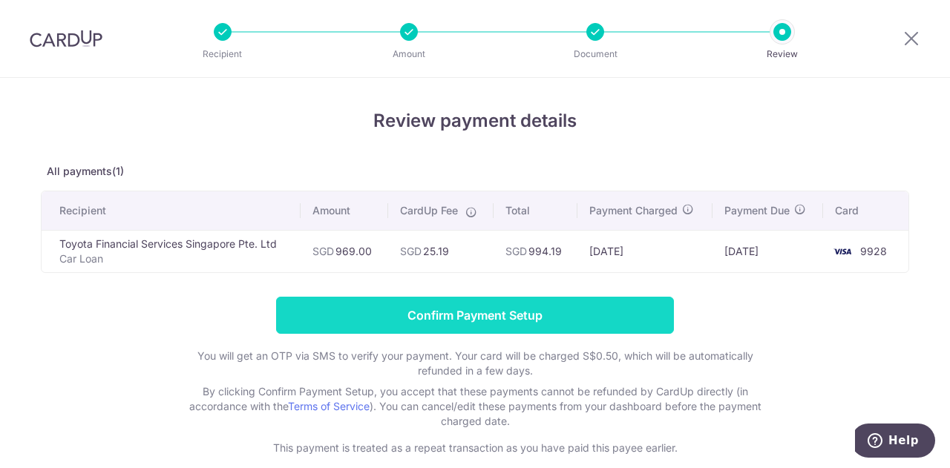
click at [476, 315] on input "Confirm Payment Setup" at bounding box center [475, 315] width 398 height 37
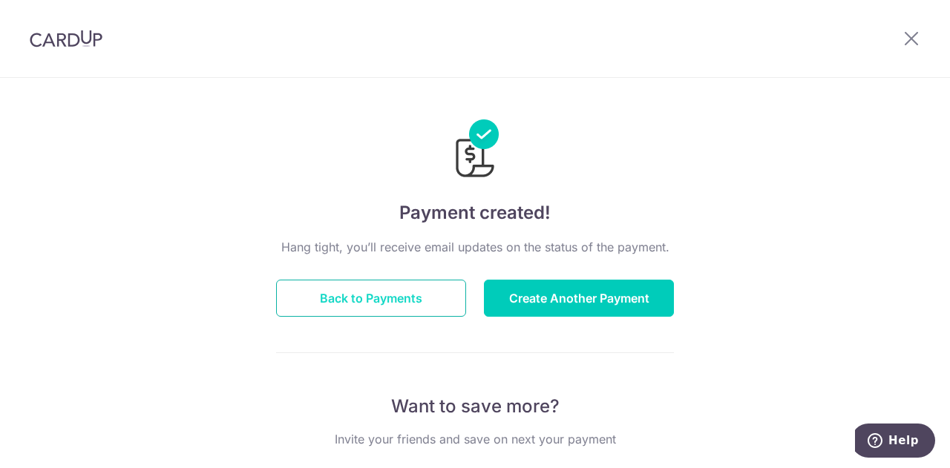
click at [362, 293] on button "Back to Payments" at bounding box center [371, 298] width 190 height 37
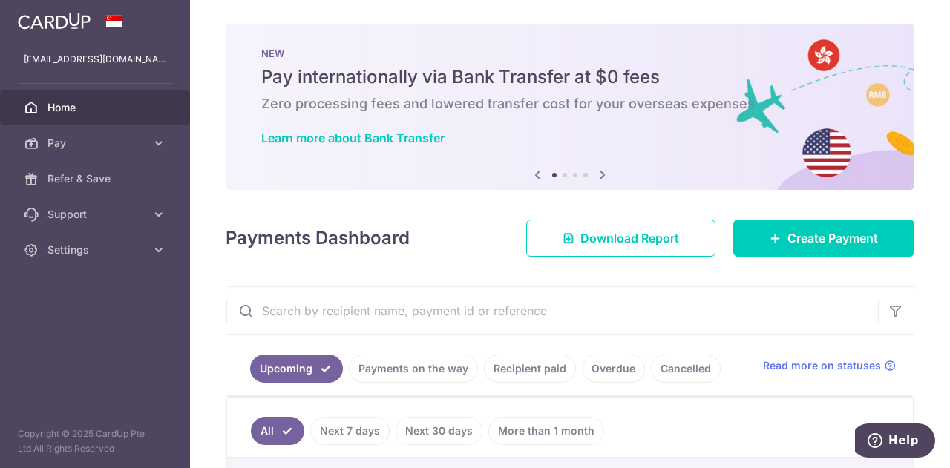
click at [417, 365] on link "Payments on the way" at bounding box center [413, 369] width 129 height 28
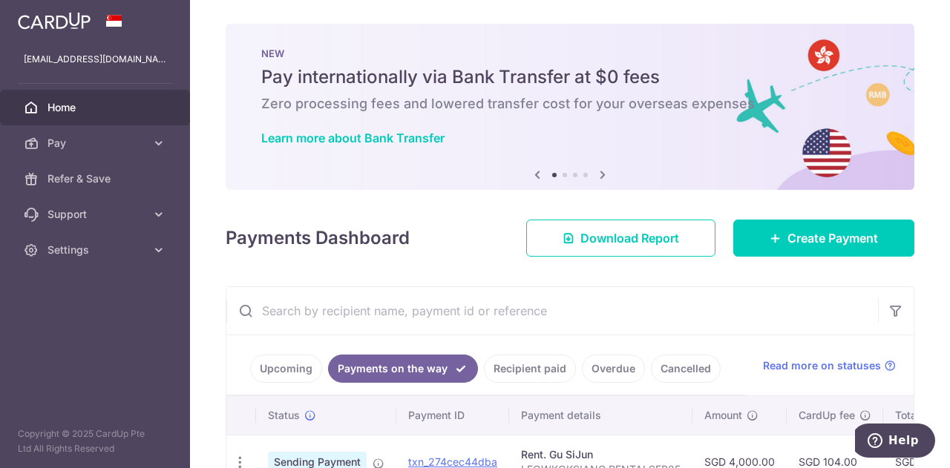
scroll to position [96, 0]
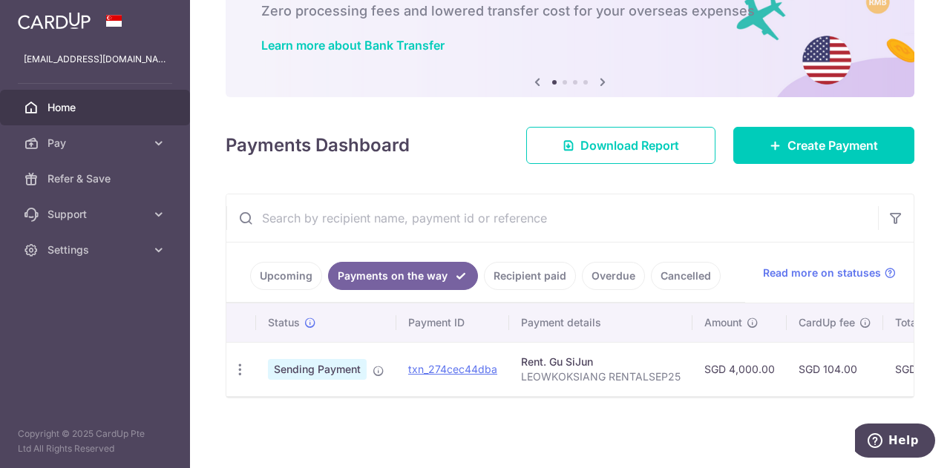
click at [533, 272] on link "Recipient paid" at bounding box center [530, 276] width 92 height 28
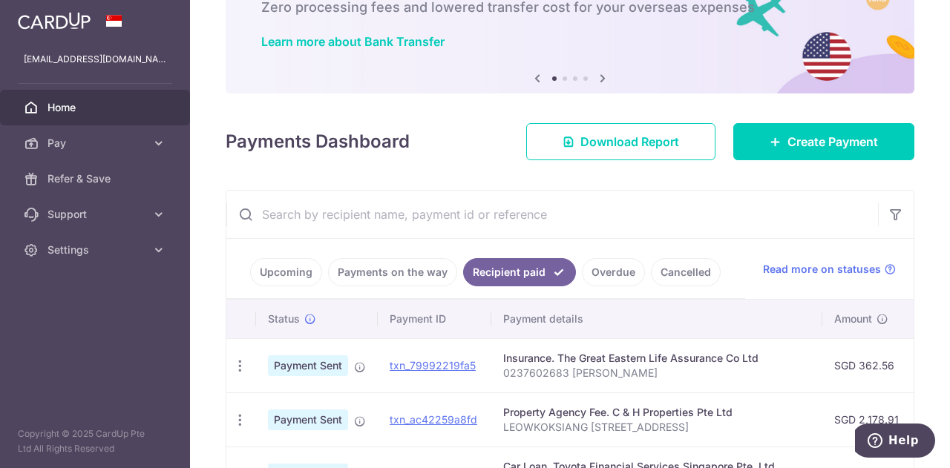
click at [413, 265] on link "Payments on the way" at bounding box center [392, 272] width 129 height 28
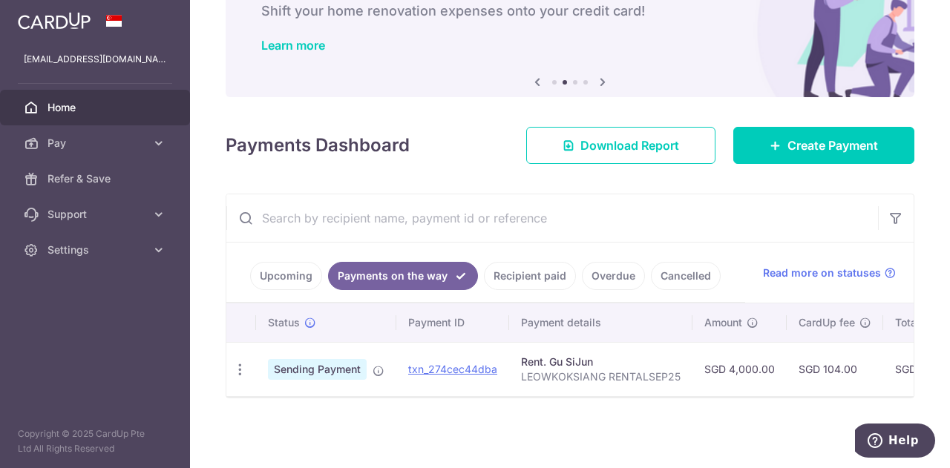
click at [285, 271] on link "Upcoming" at bounding box center [286, 276] width 72 height 28
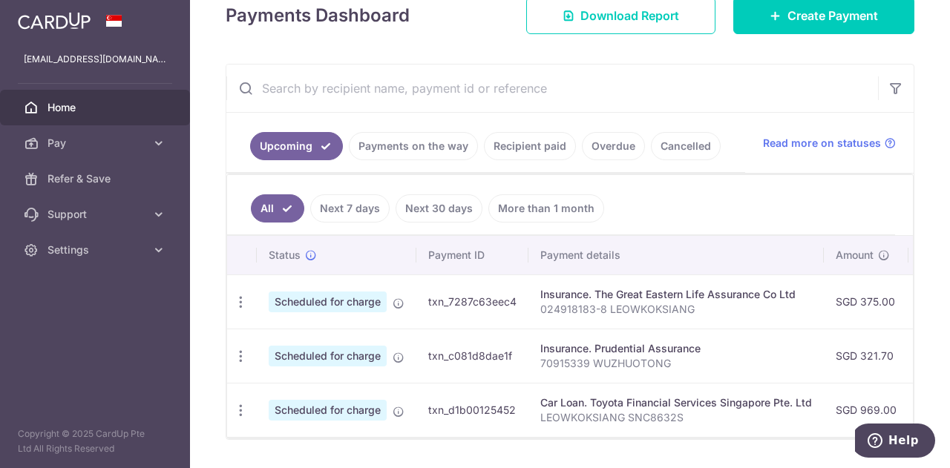
scroll to position [245, 0]
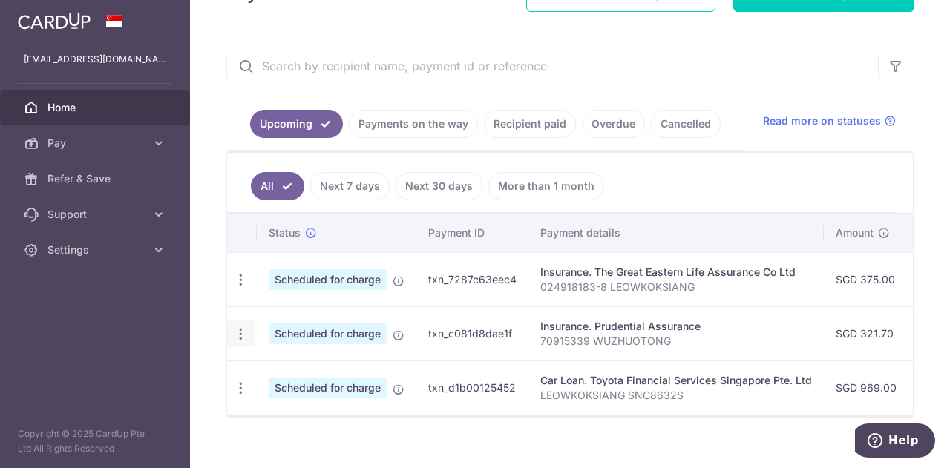
click at [239, 331] on icon "button" at bounding box center [241, 335] width 16 height 16
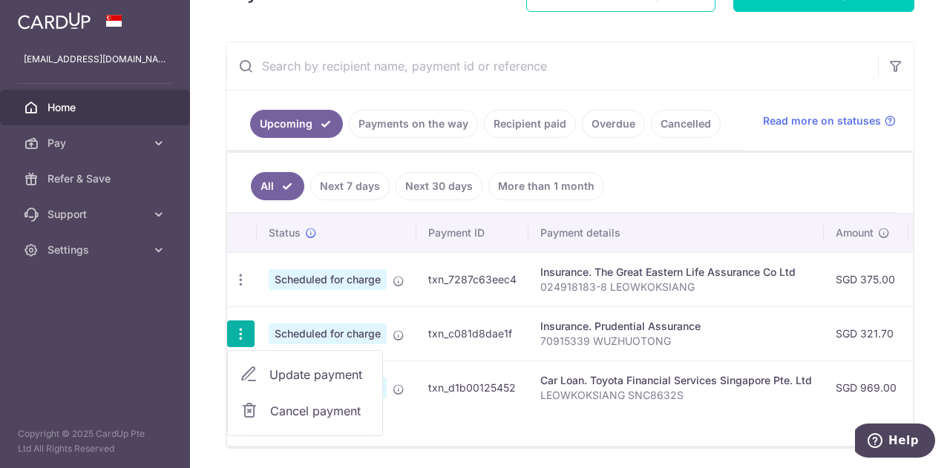
click at [206, 344] on div "× Pause Schedule Pause all future payments in this series Pause just this one p…" at bounding box center [570, 234] width 760 height 468
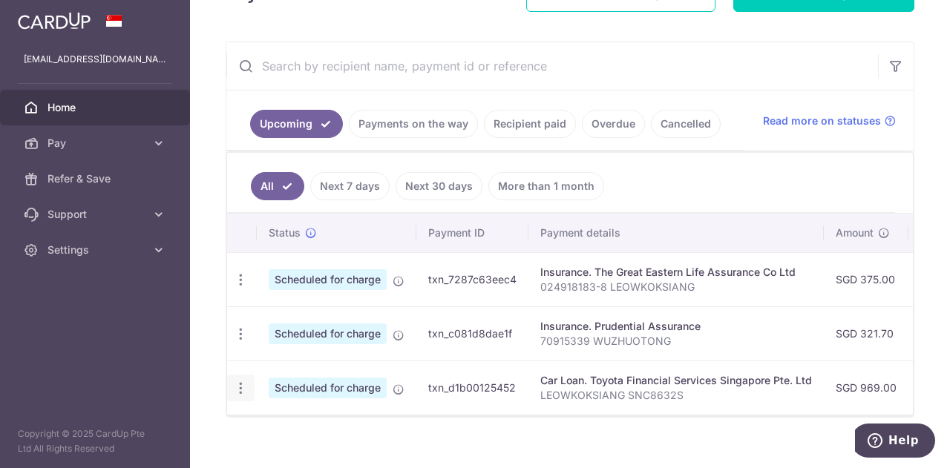
click at [240, 382] on icon "button" at bounding box center [241, 389] width 16 height 16
click at [300, 420] on span "Update payment" at bounding box center [319, 429] width 101 height 18
radio input "true"
type input "969.00"
type input "[DATE]"
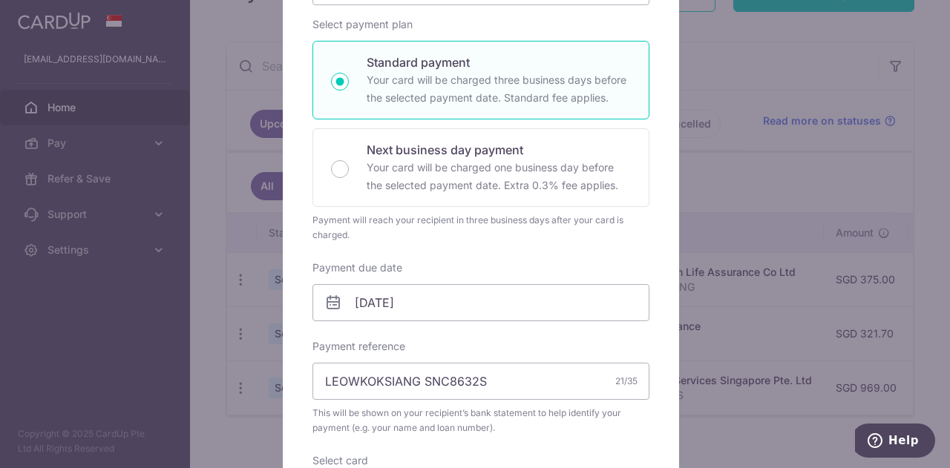
scroll to position [371, 0]
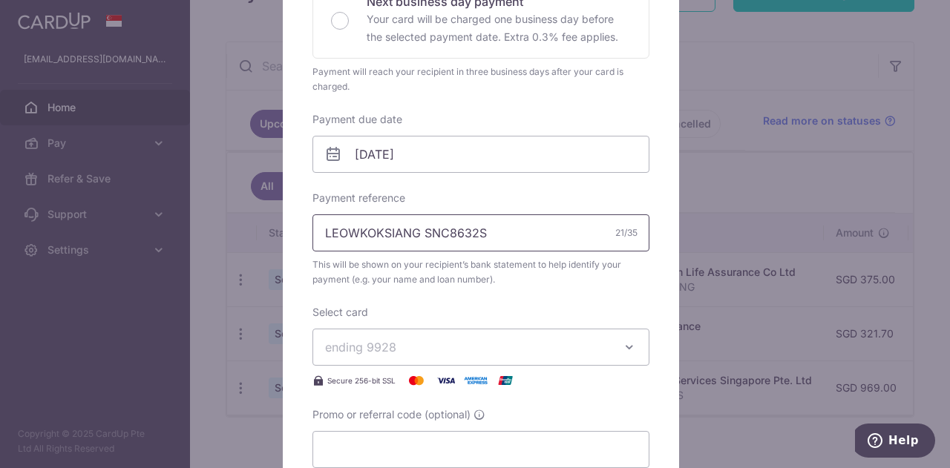
drag, startPoint x: 417, startPoint y: 230, endPoint x: 482, endPoint y: 232, distance: 65.3
click at [486, 229] on input "LEOWKOKSIANG SNC8632S" at bounding box center [480, 232] width 337 height 37
click at [320, 229] on input "LEOWKOKSIANG SNC8632S" at bounding box center [480, 232] width 337 height 37
paste input "SNC8632S"
click at [520, 229] on input "SNC8632SLEOWKOKSIANG SNC8632S" at bounding box center [480, 232] width 337 height 37
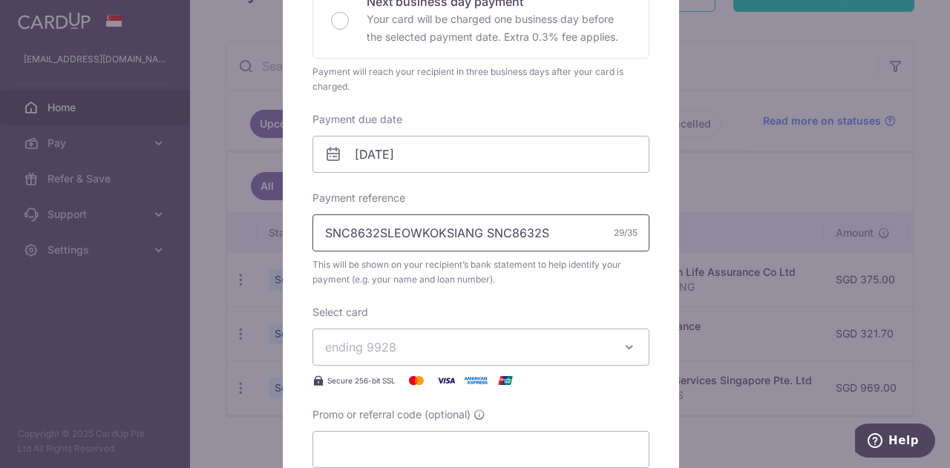
click at [520, 229] on input "SNC8632SLEOWKOKSIANG SNC8632S" at bounding box center [480, 232] width 337 height 37
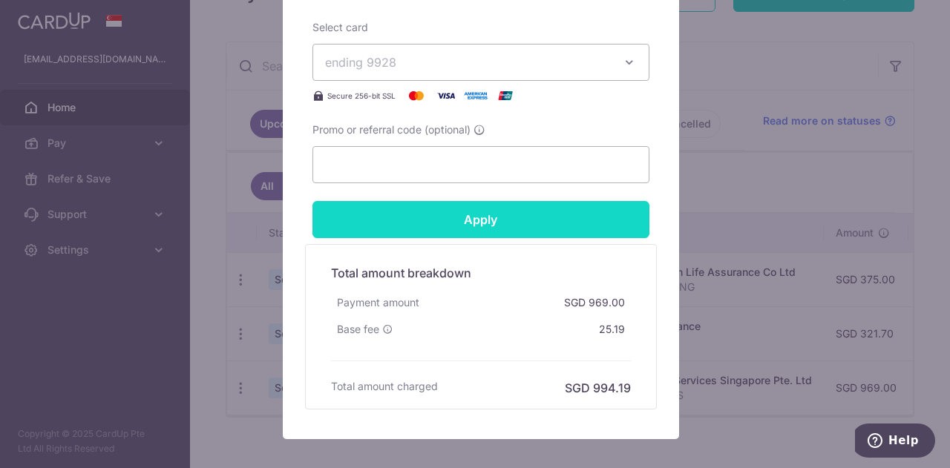
scroll to position [731, 0]
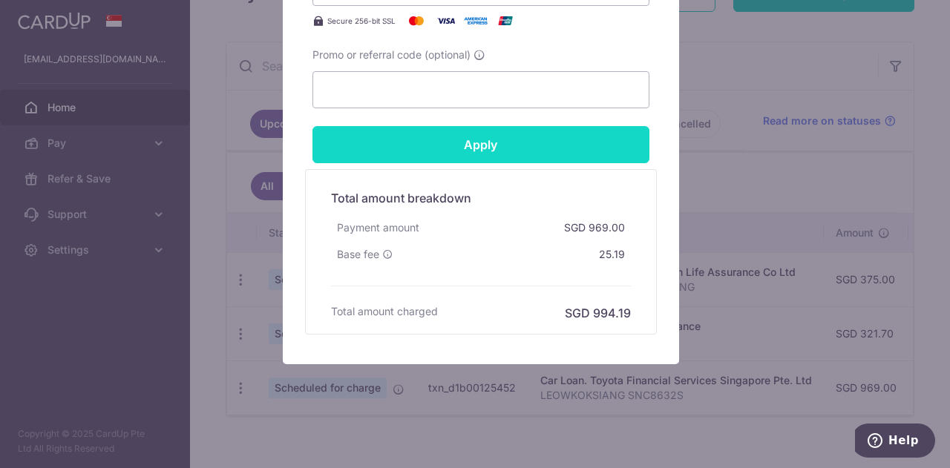
type input "SNC8632SLEOWKOKSIANG"
click at [465, 145] on input "Apply" at bounding box center [480, 144] width 337 height 37
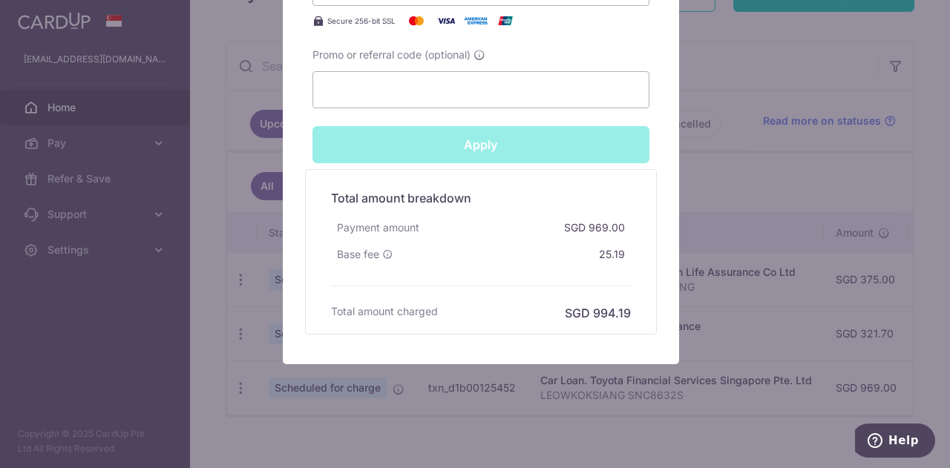
type input "Successfully Applied"
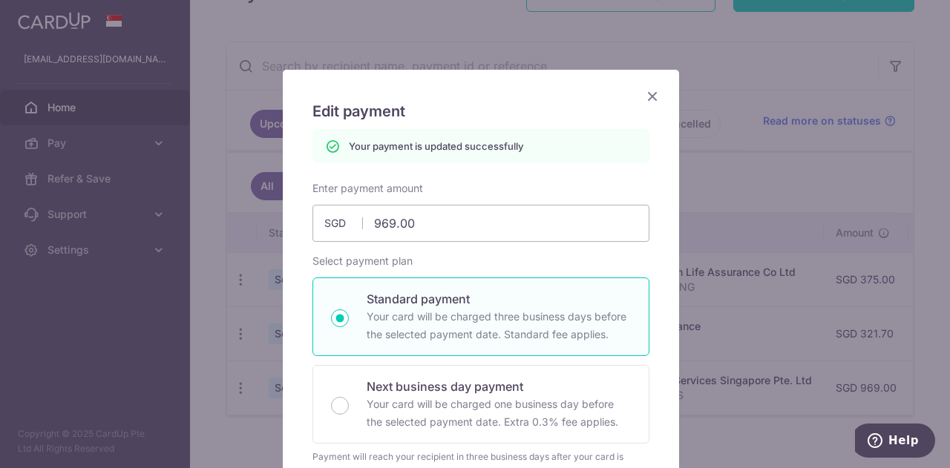
scroll to position [0, 0]
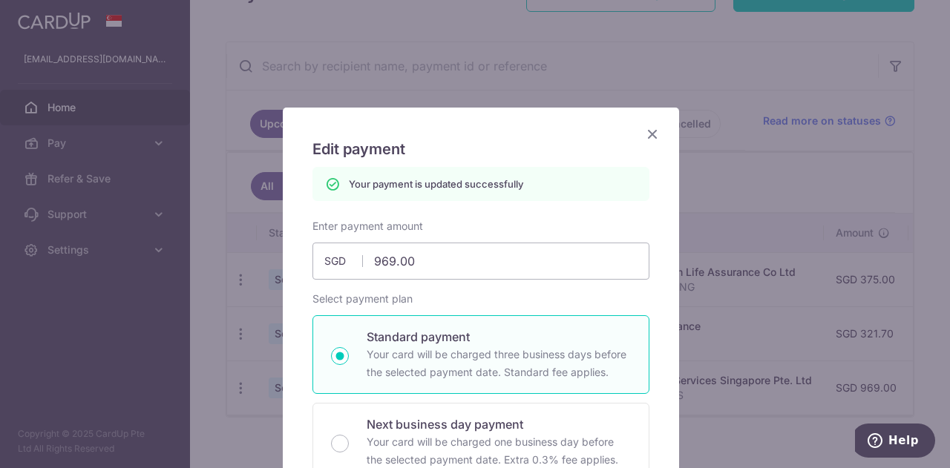
click at [646, 134] on icon "Close" at bounding box center [652, 134] width 18 height 19
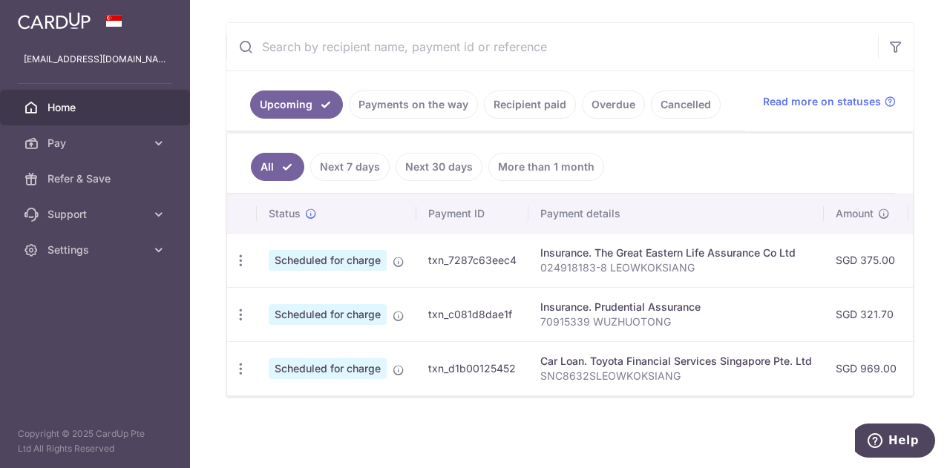
scroll to position [266, 0]
click at [240, 363] on icon "button" at bounding box center [241, 369] width 16 height 16
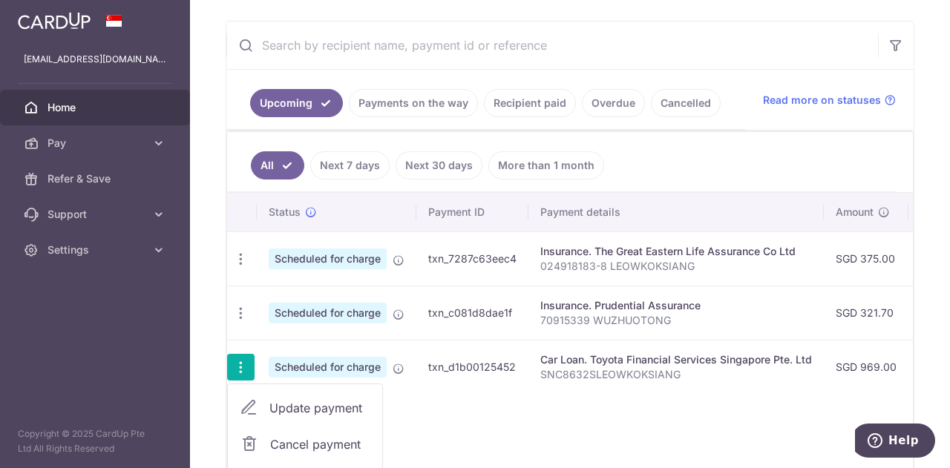
click at [289, 403] on span "Update payment" at bounding box center [319, 408] width 101 height 18
radio input "true"
type input "969.00"
type input "[DATE]"
type input "SNC8632SLEOWKOKSIANG"
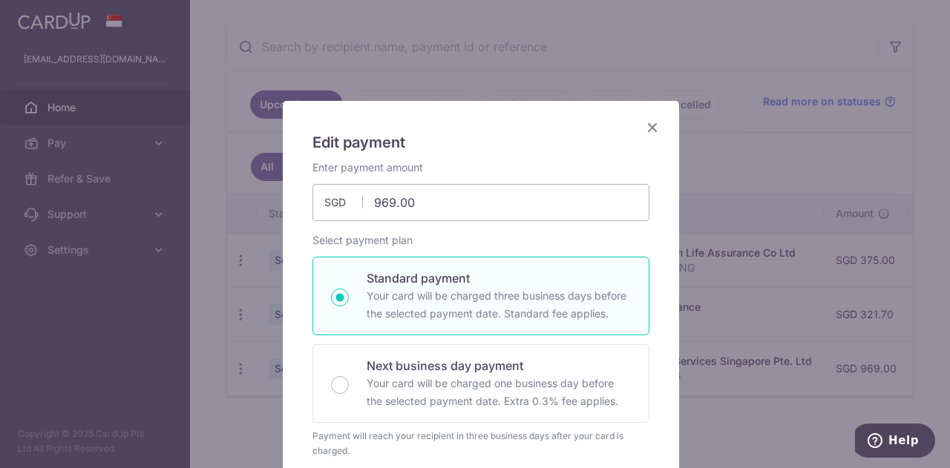
scroll to position [0, 0]
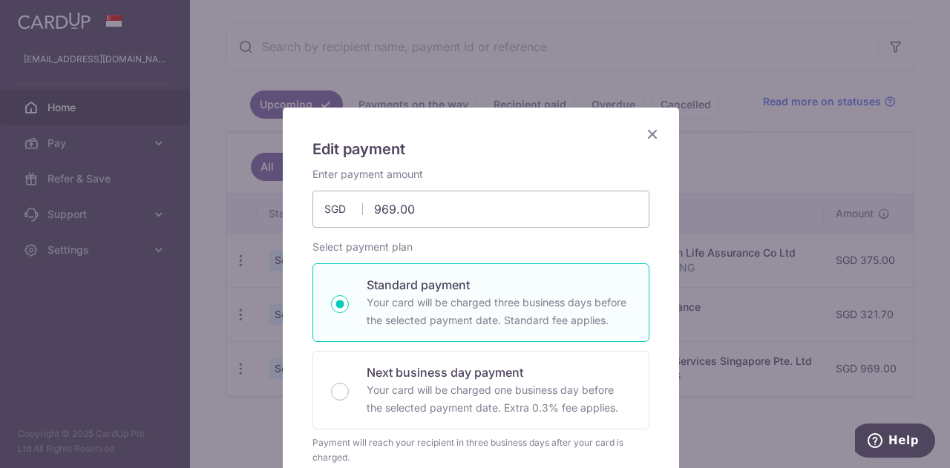
click at [648, 136] on icon "Close" at bounding box center [652, 134] width 18 height 19
